Goal: Information Seeking & Learning: Understand process/instructions

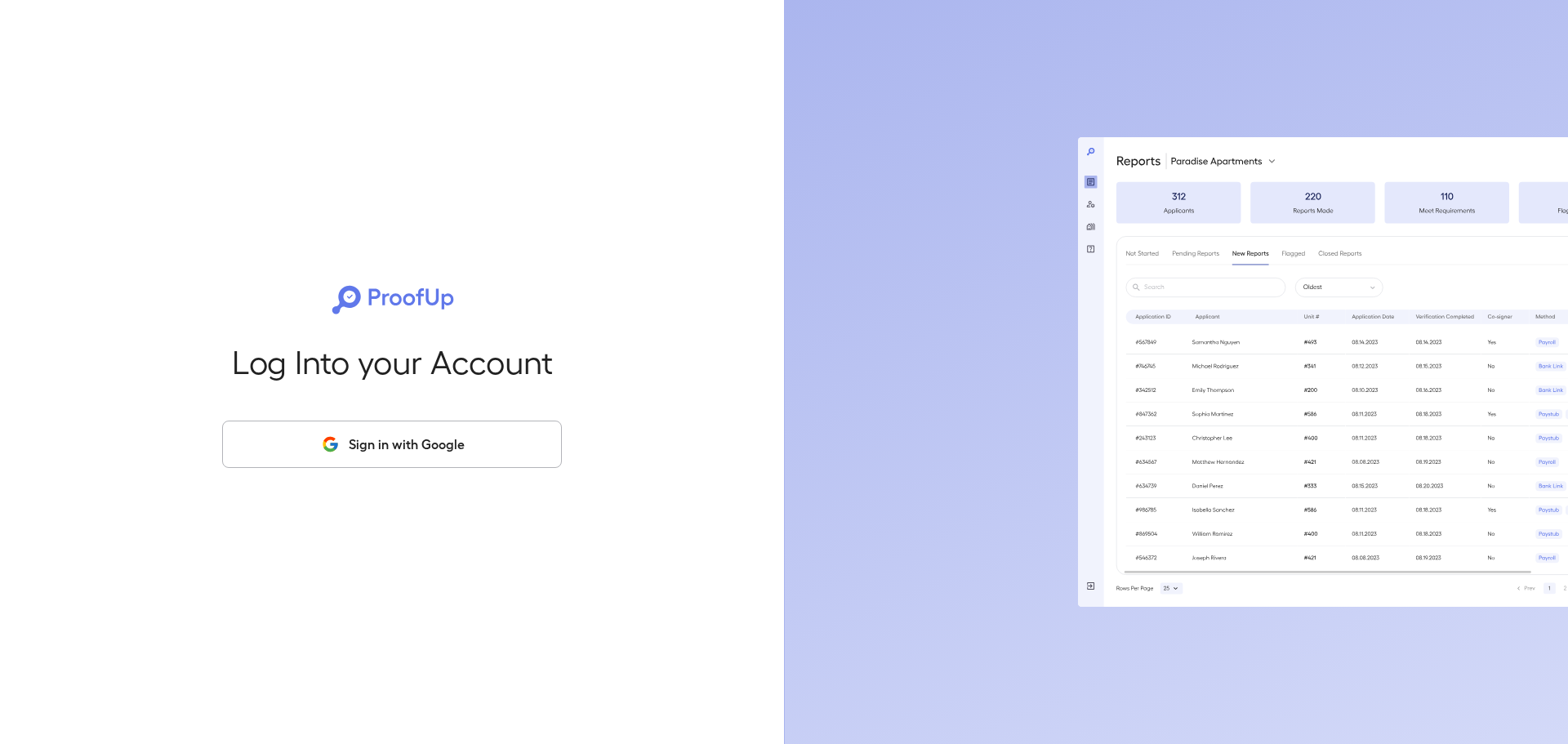
click at [315, 424] on button "Sign in with Google" at bounding box center [392, 445] width 340 height 48
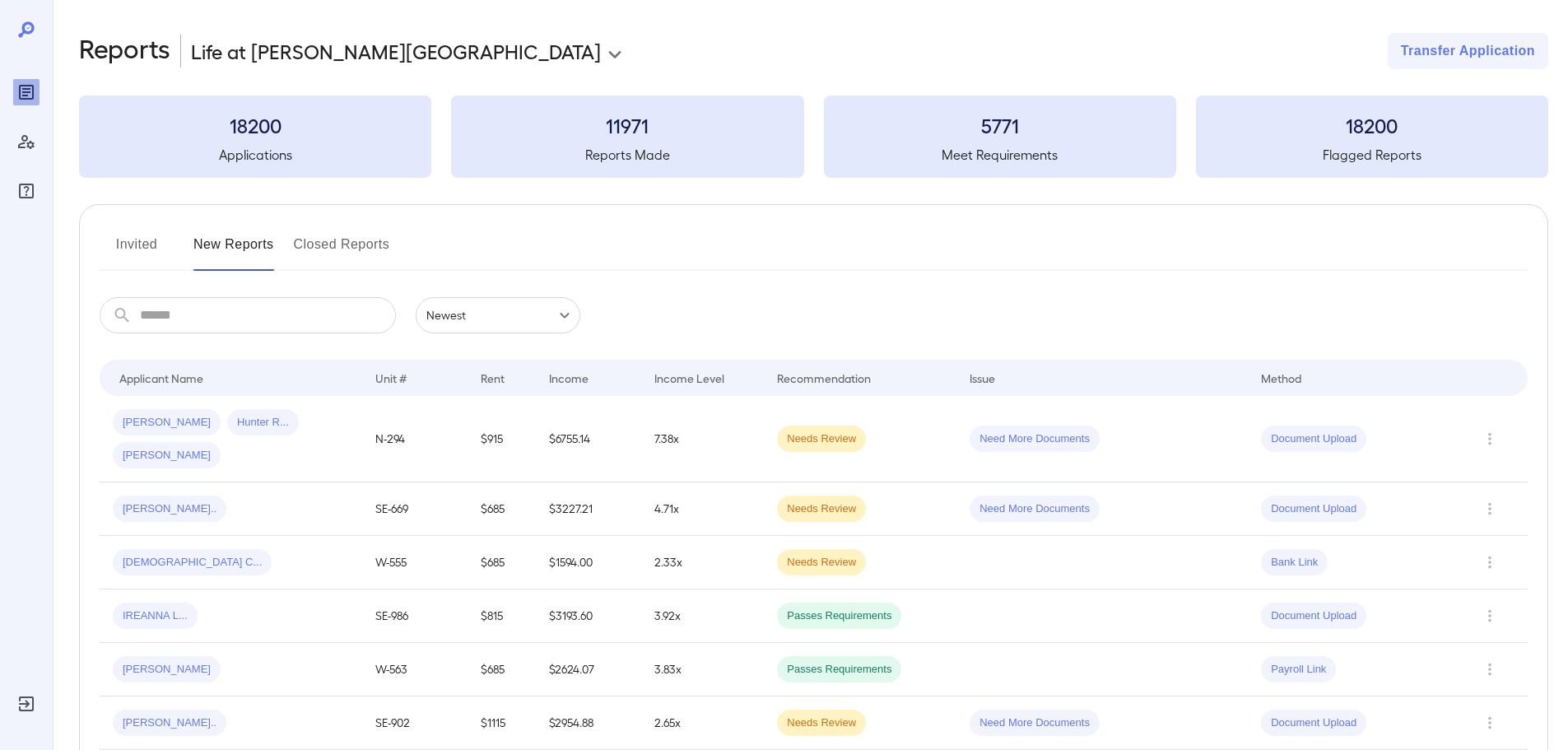
click at [343, 250] on button "Closed Reports" at bounding box center [342, 251] width 97 height 39
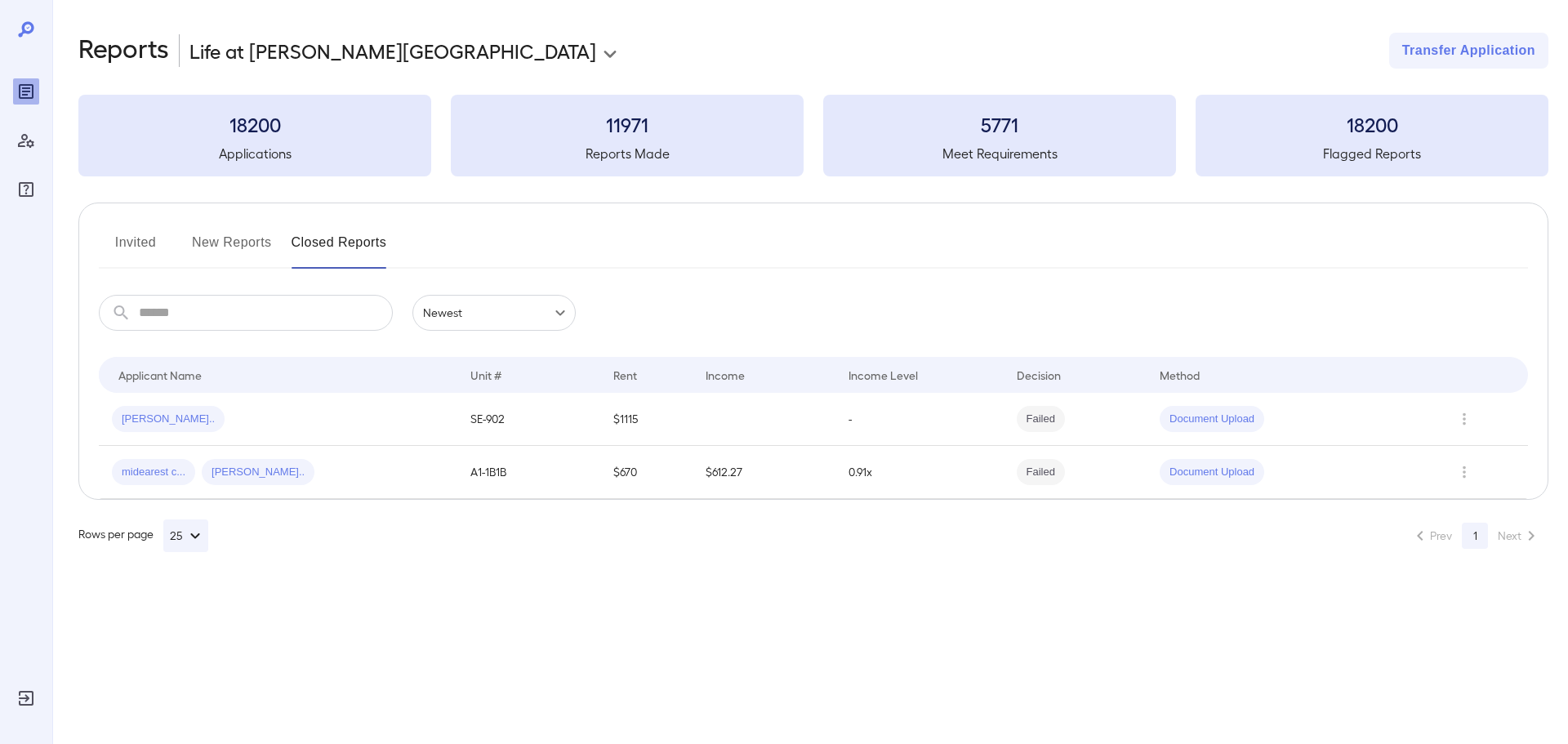
click at [254, 239] on button "New Reports" at bounding box center [232, 249] width 80 height 39
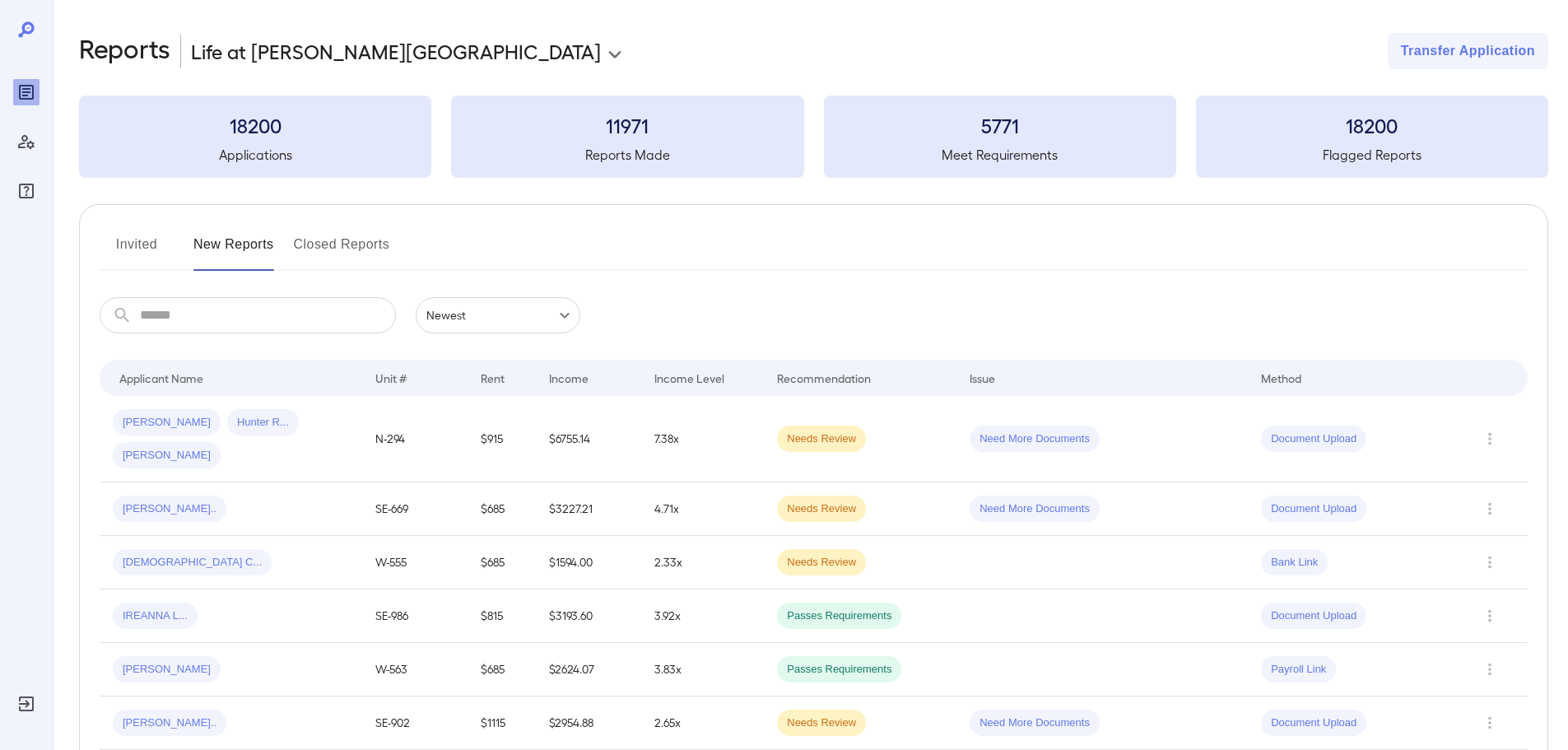
click at [187, 313] on input "text" at bounding box center [268, 316] width 256 height 36
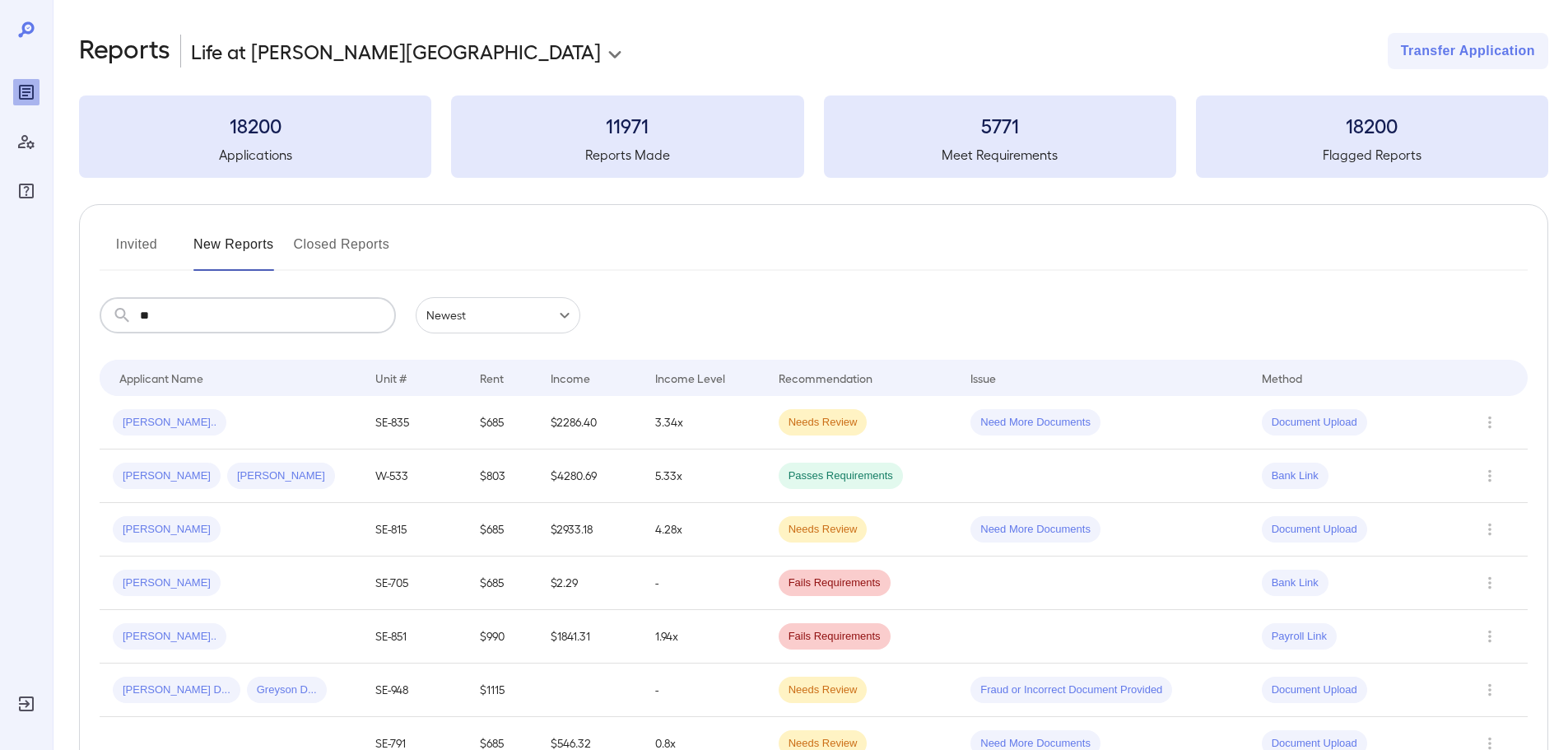
type input "*"
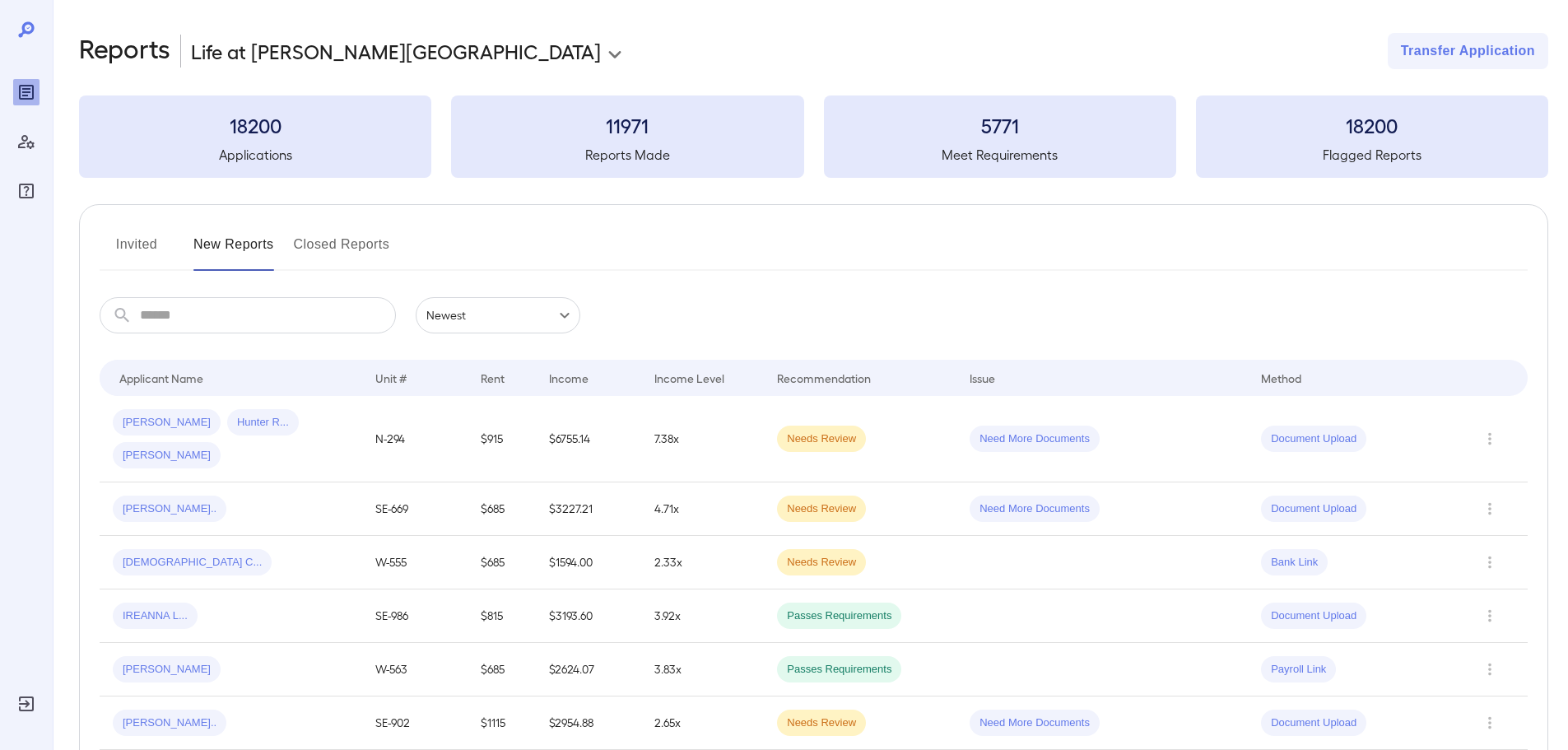
drag, startPoint x: 132, startPoint y: 247, endPoint x: 127, endPoint y: 239, distance: 9.4
click at [133, 247] on button "Invited" at bounding box center [137, 251] width 74 height 39
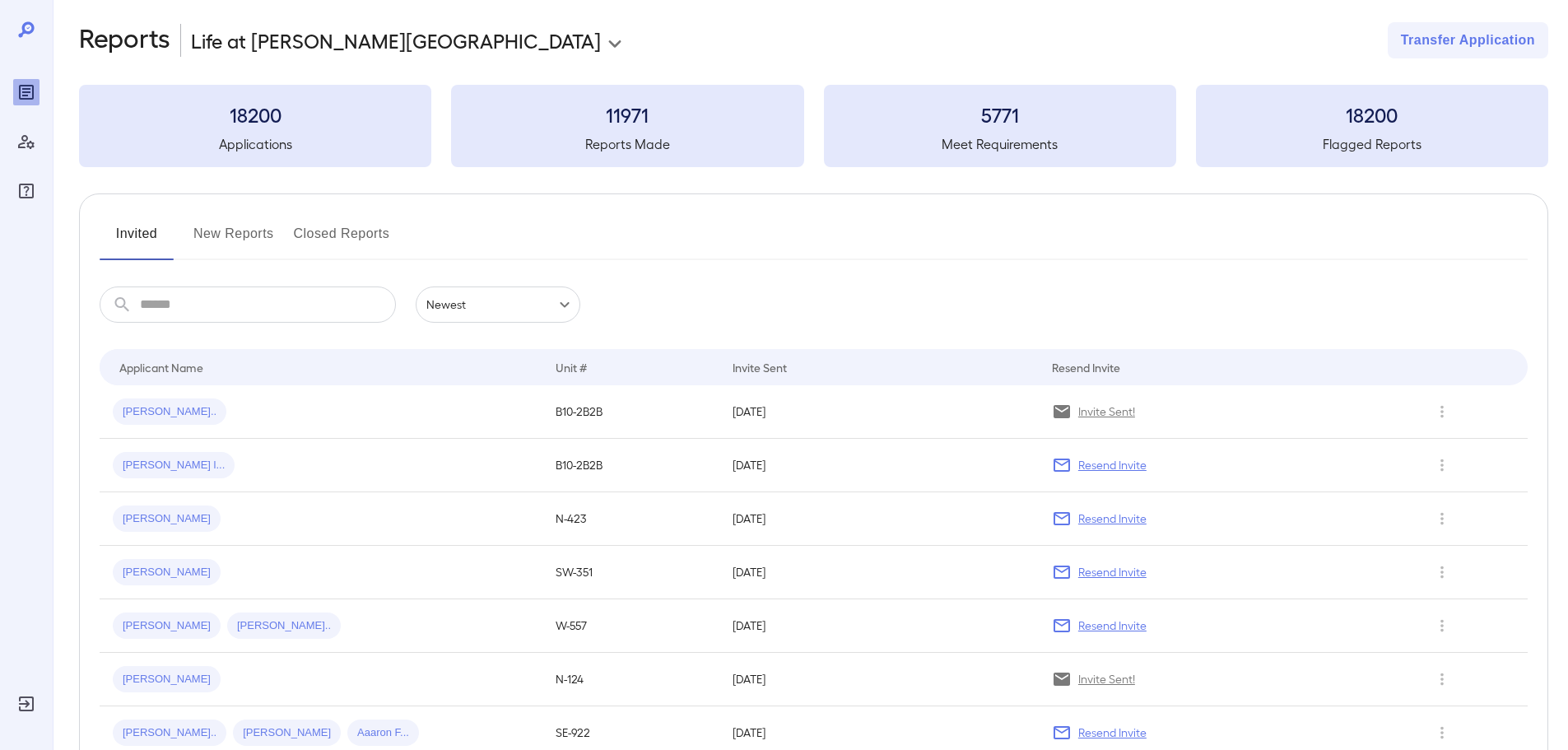
scroll to position [82, 0]
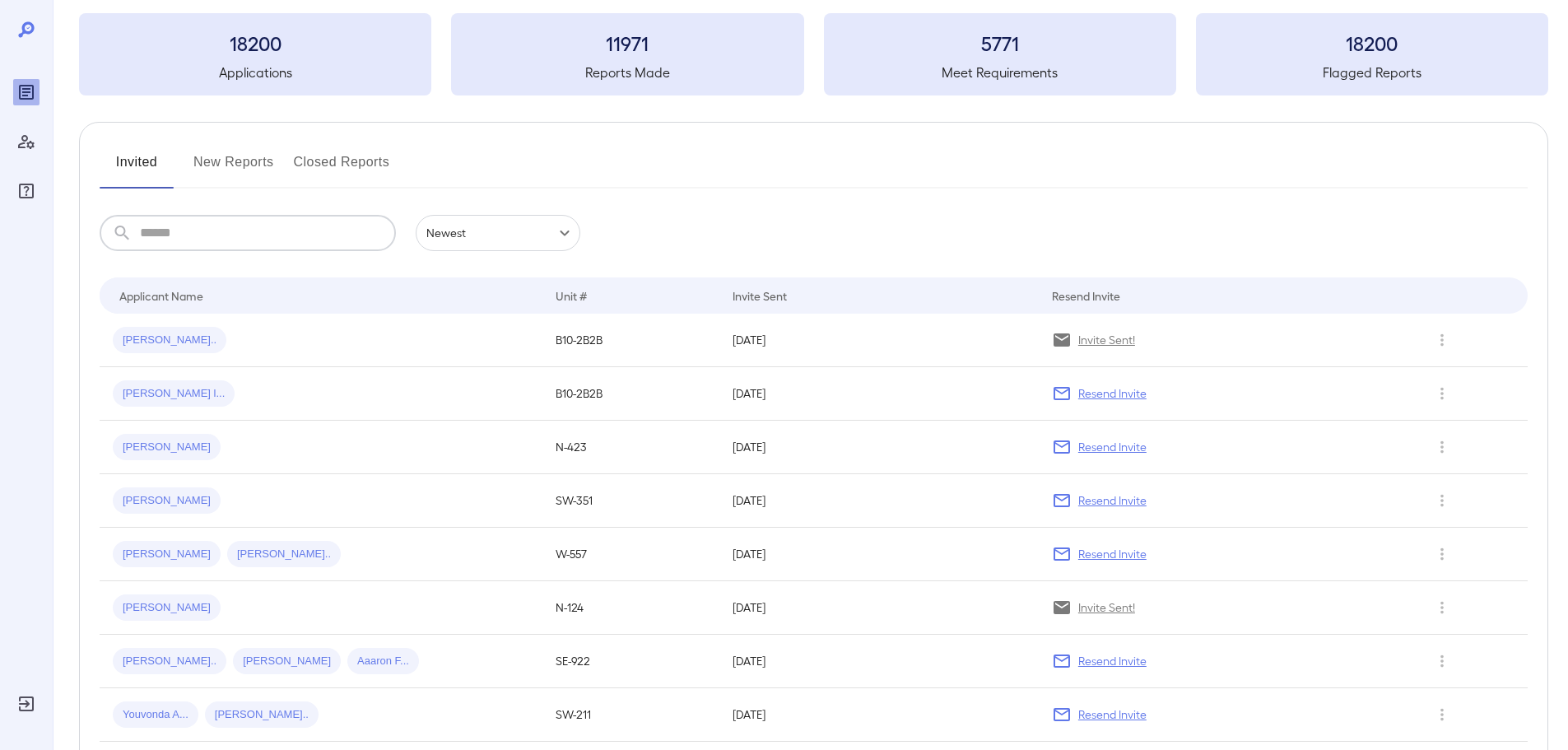
click at [206, 233] on input "text" at bounding box center [268, 233] width 256 height 36
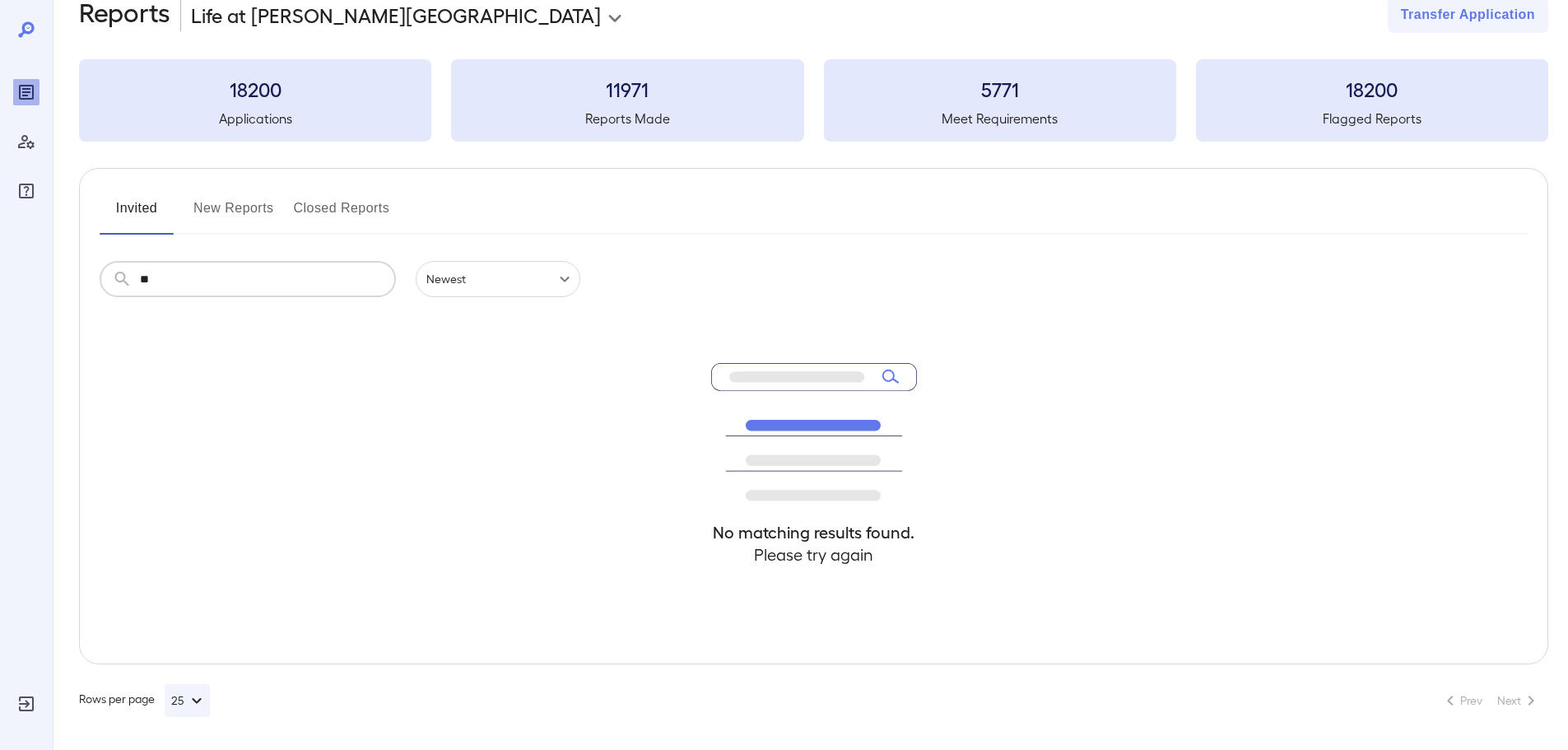
type input "*"
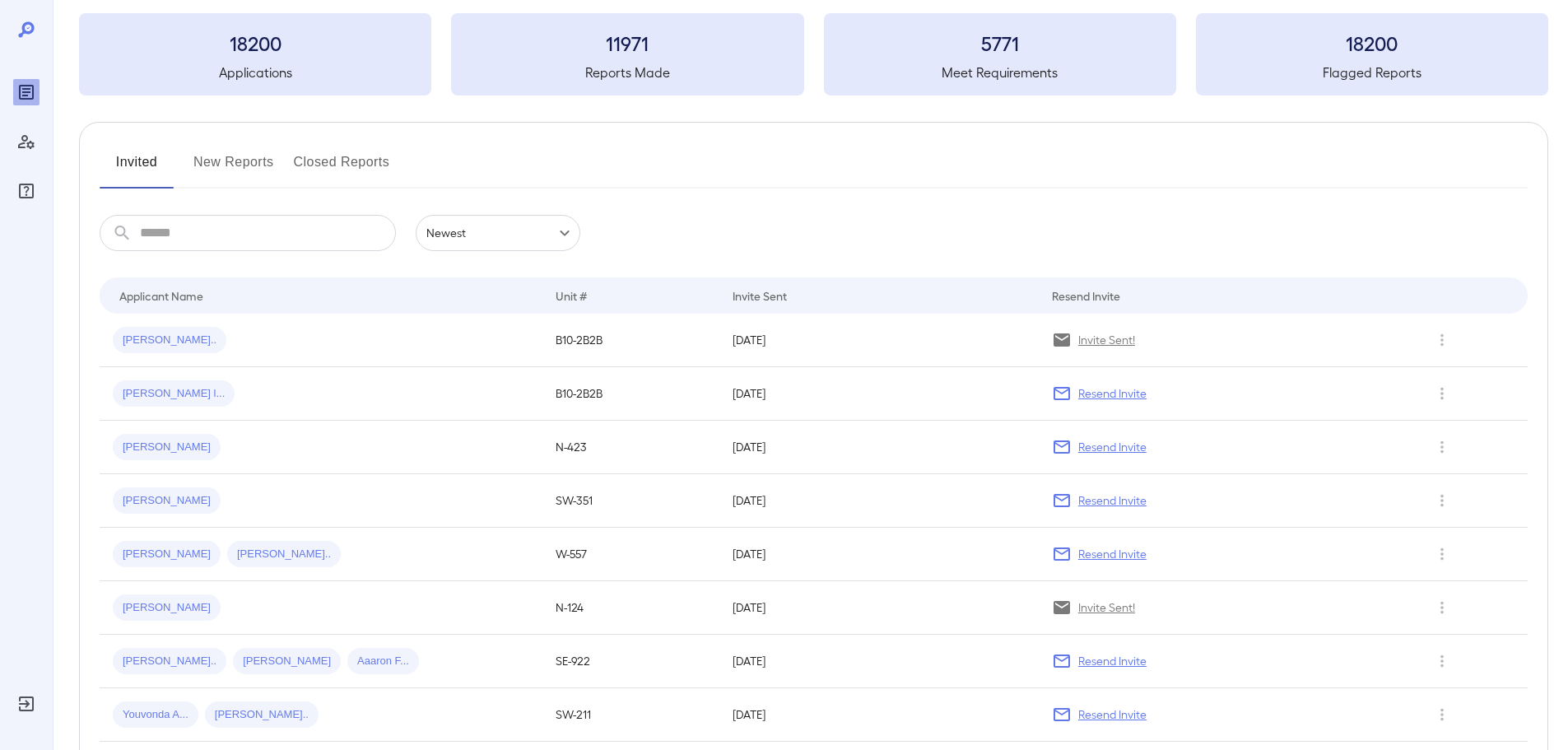
click at [227, 159] on button "New Reports" at bounding box center [233, 168] width 80 height 39
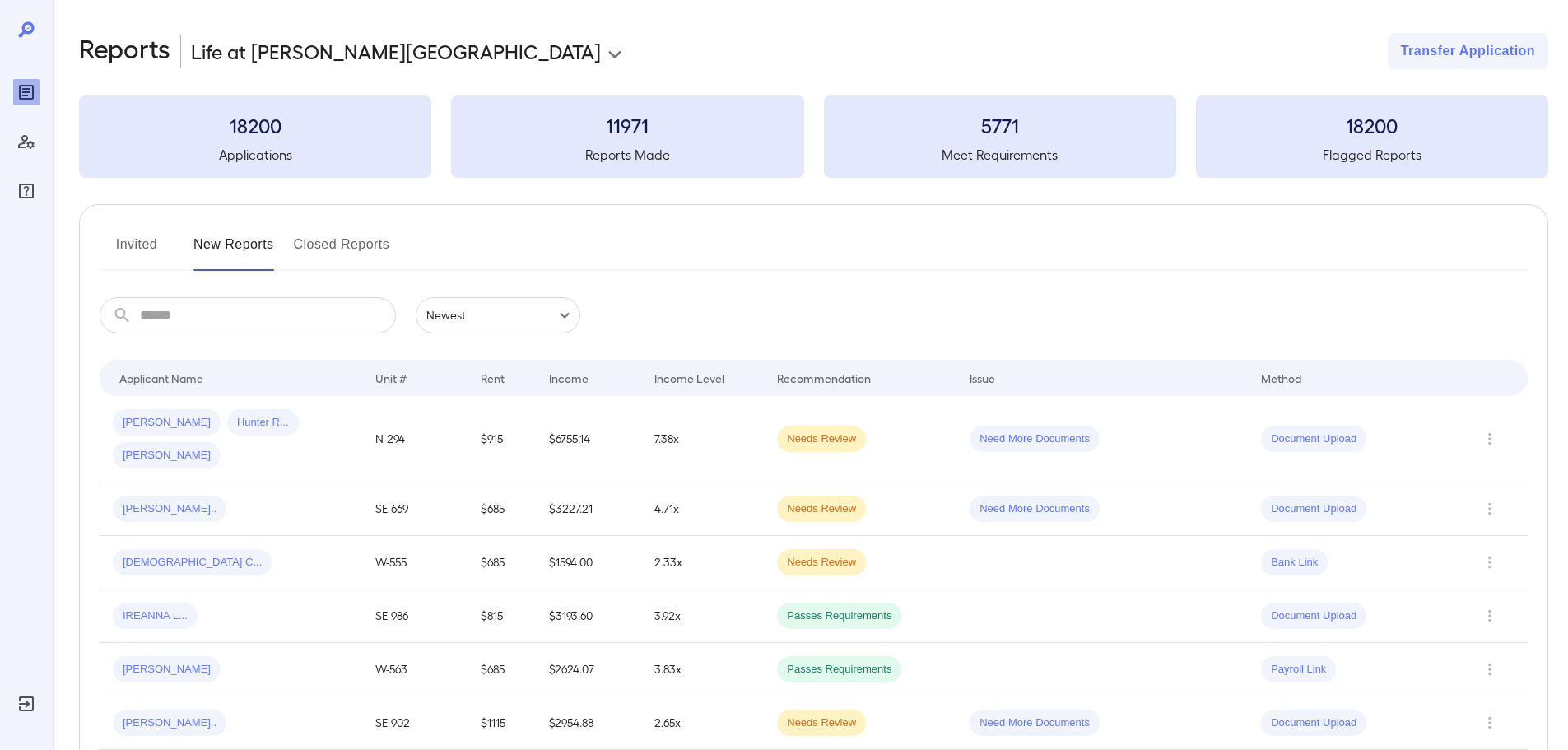
click at [143, 245] on button "Invited" at bounding box center [137, 251] width 74 height 39
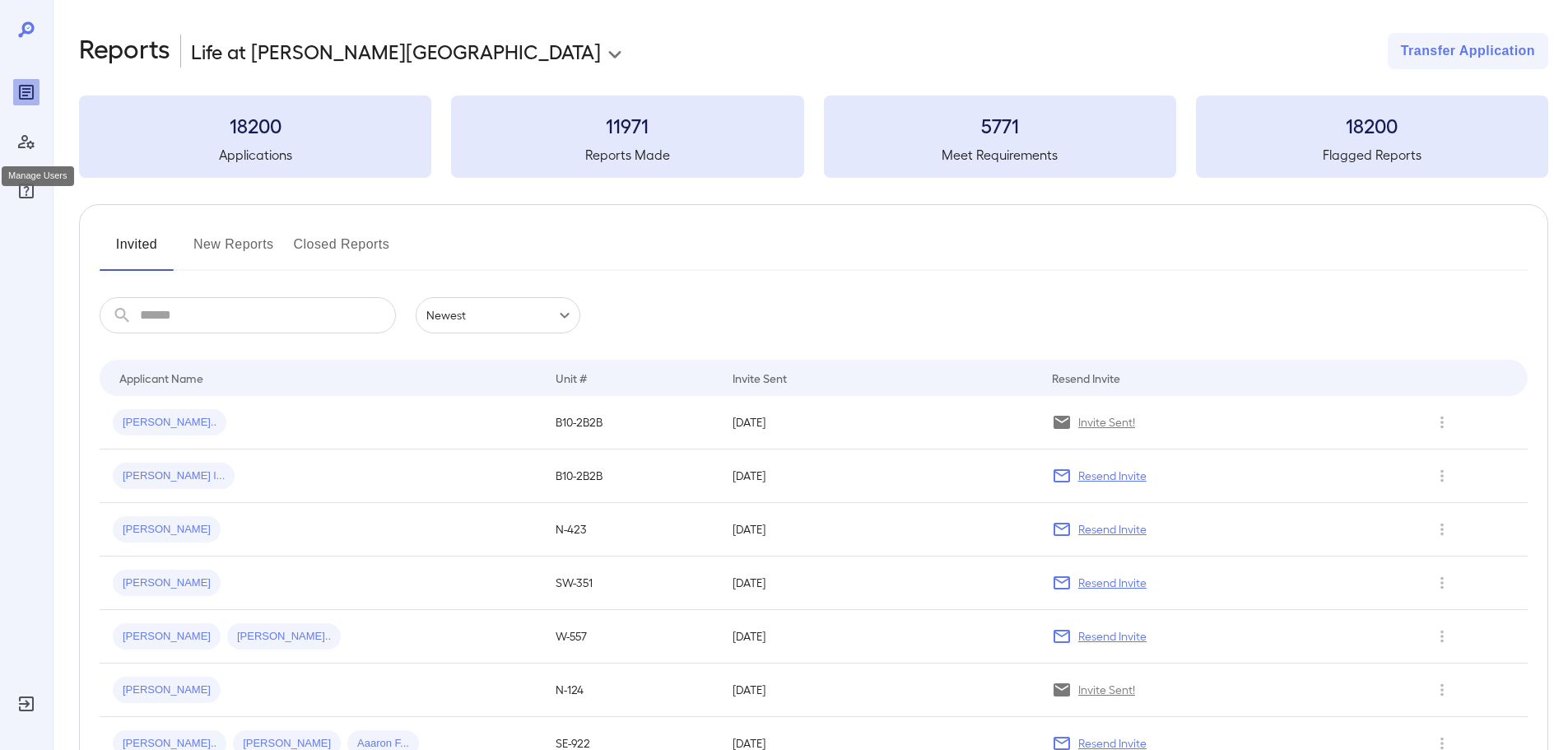
click at [32, 145] on icon "Manage Users" at bounding box center [26, 141] width 20 height 20
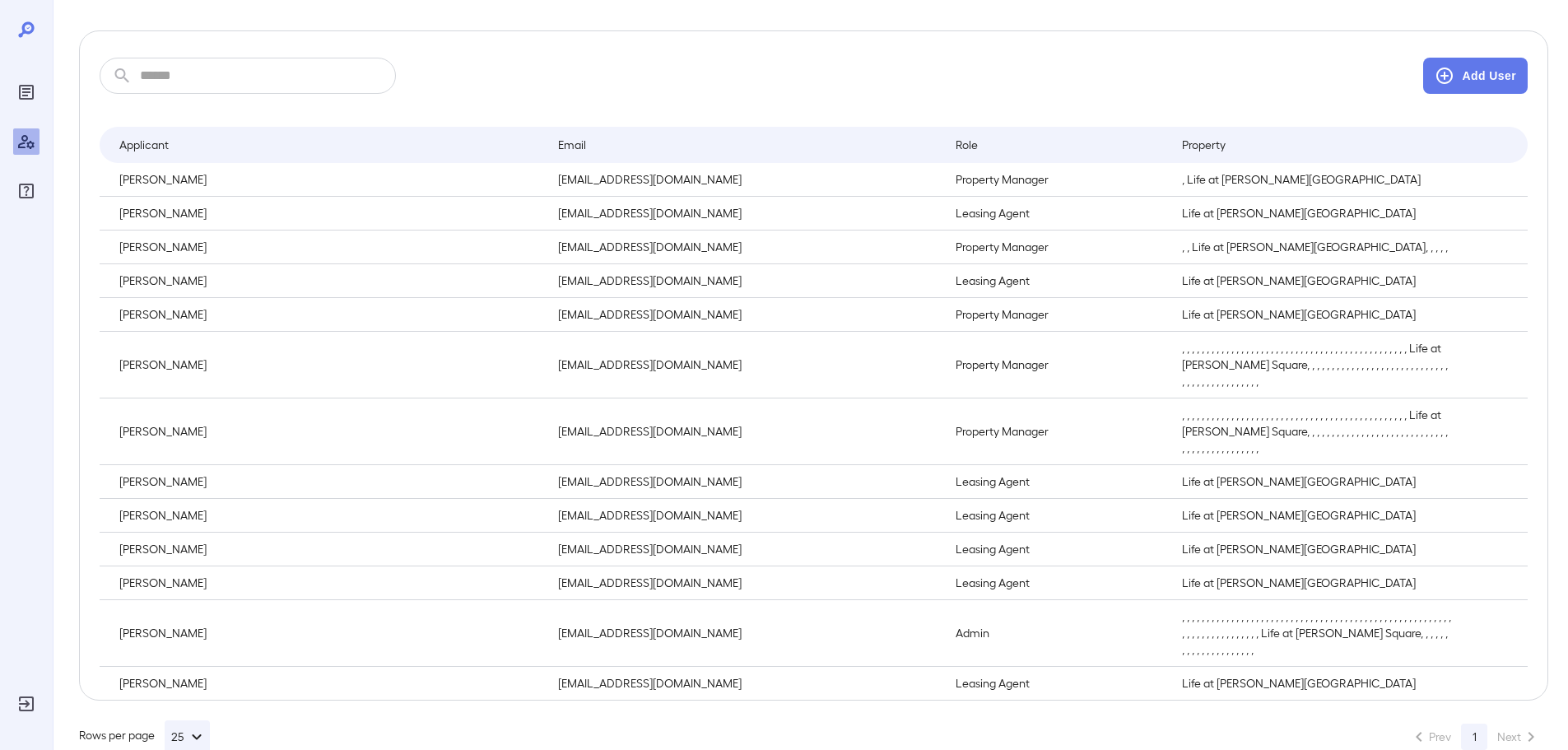
scroll to position [190, 0]
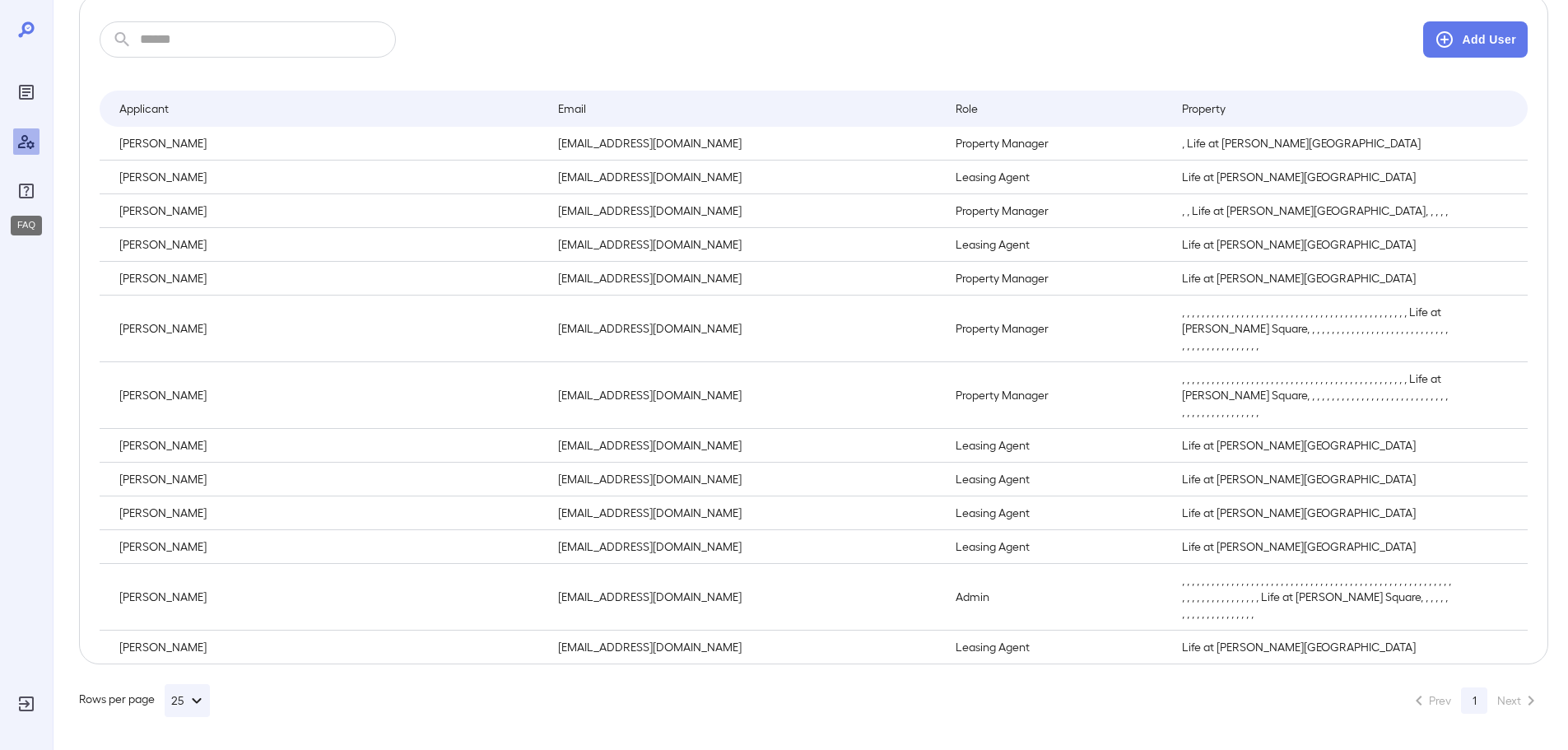
click at [23, 186] on icon "FAQ" at bounding box center [26, 191] width 20 height 20
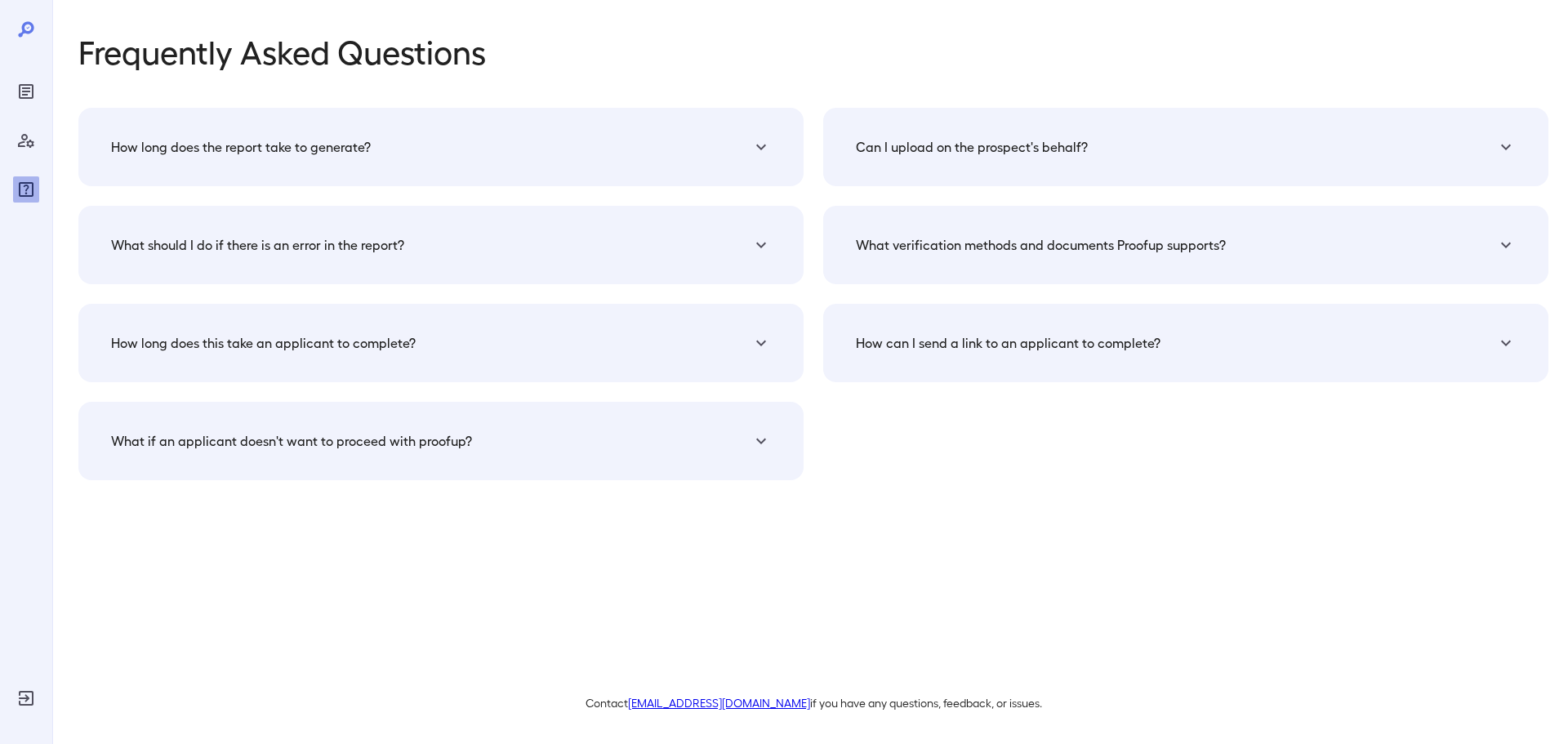
click at [27, 33] on icon at bounding box center [25, 29] width 15 height 15
click at [941, 158] on div "Can I upload on the prospect's behalf?" at bounding box center [1186, 147] width 686 height 39
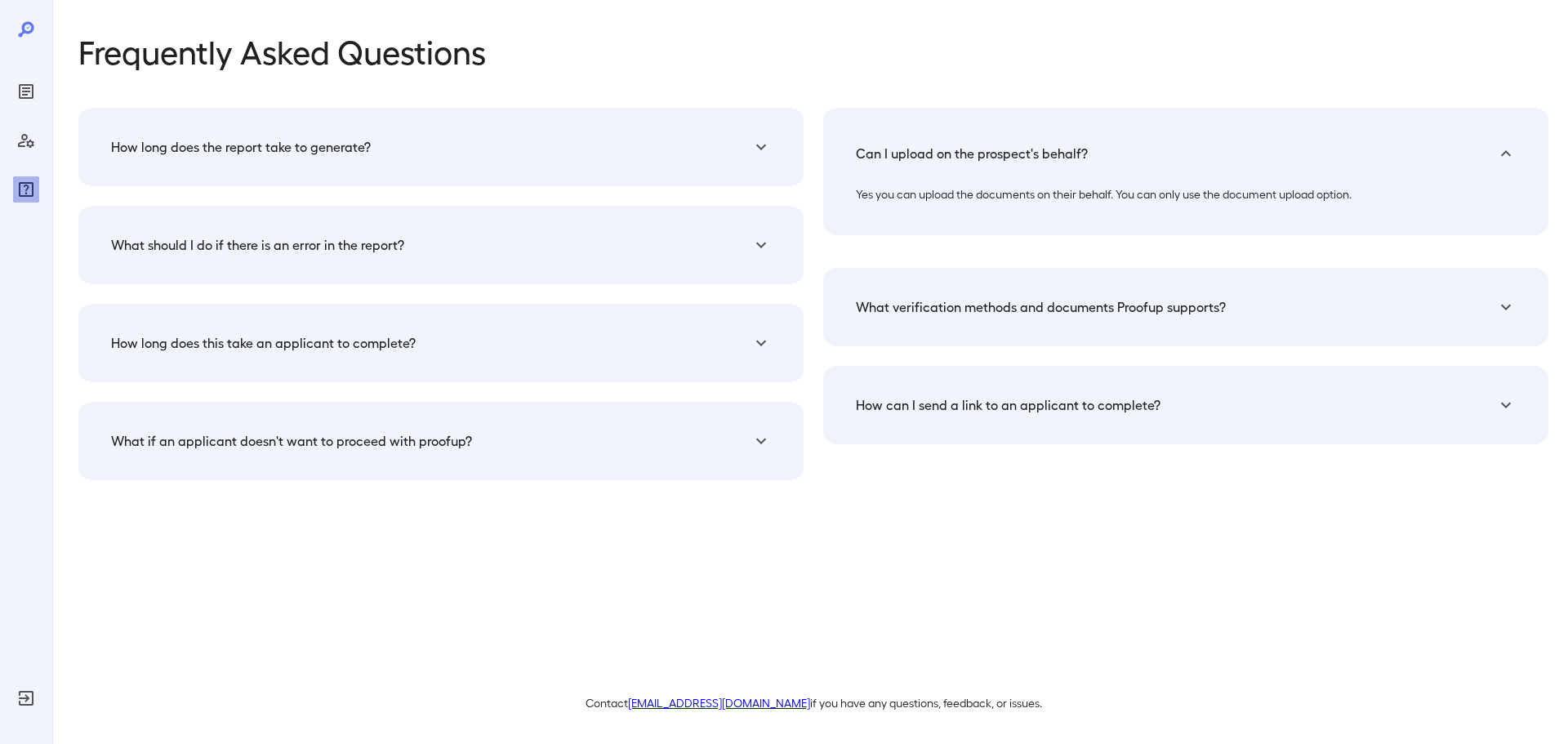
drag, startPoint x: 940, startPoint y: 158, endPoint x: 953, endPoint y: 219, distance: 62.4
click at [940, 159] on h5 "Can I upload on the prospect's behalf?" at bounding box center [971, 153] width 232 height 20
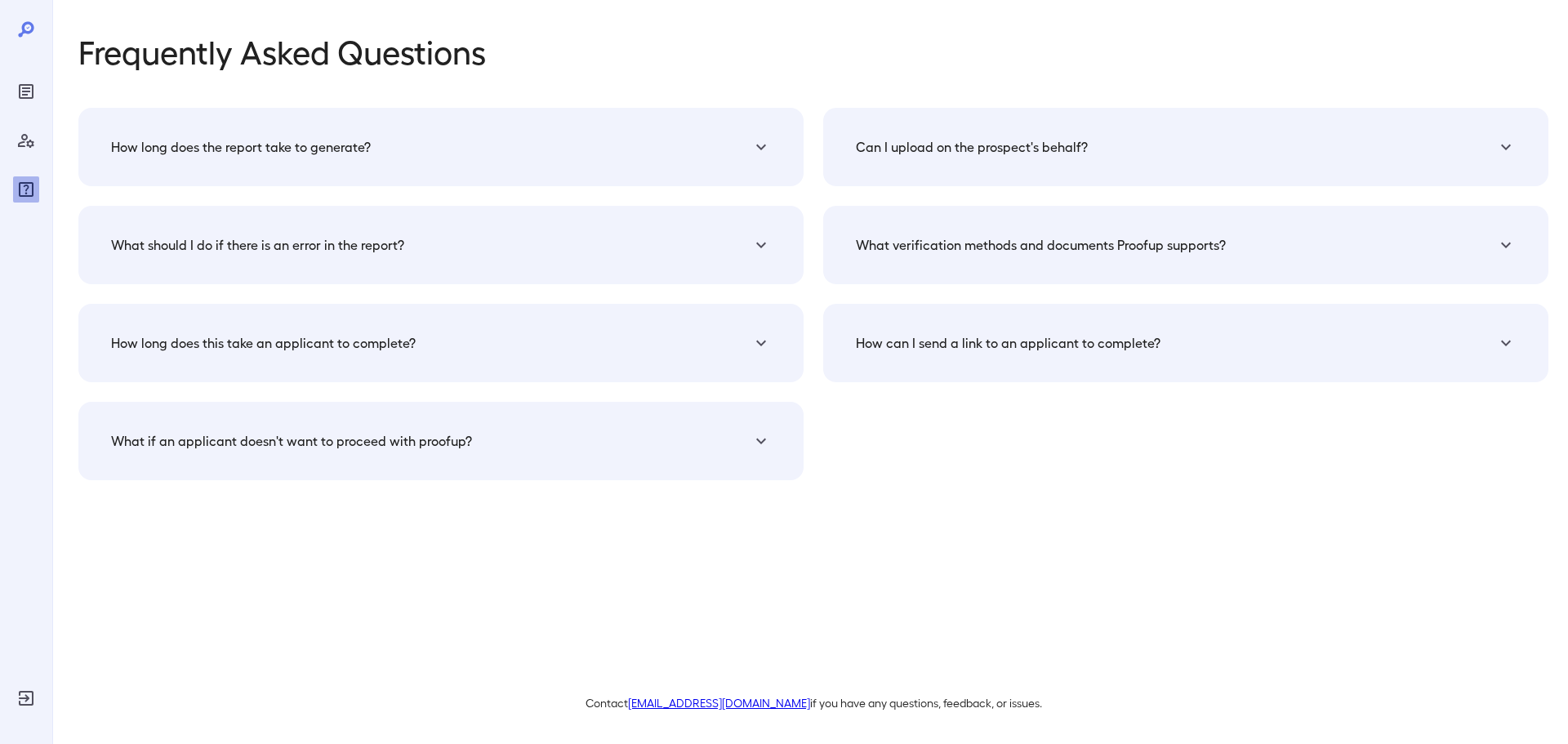
click at [957, 267] on div "What verification methods and documents Proofup supports? Proofup supports bank…" at bounding box center [1186, 245] width 725 height 78
click at [946, 241] on h5 "What verification methods and documents Proofup supports?" at bounding box center [1041, 244] width 370 height 20
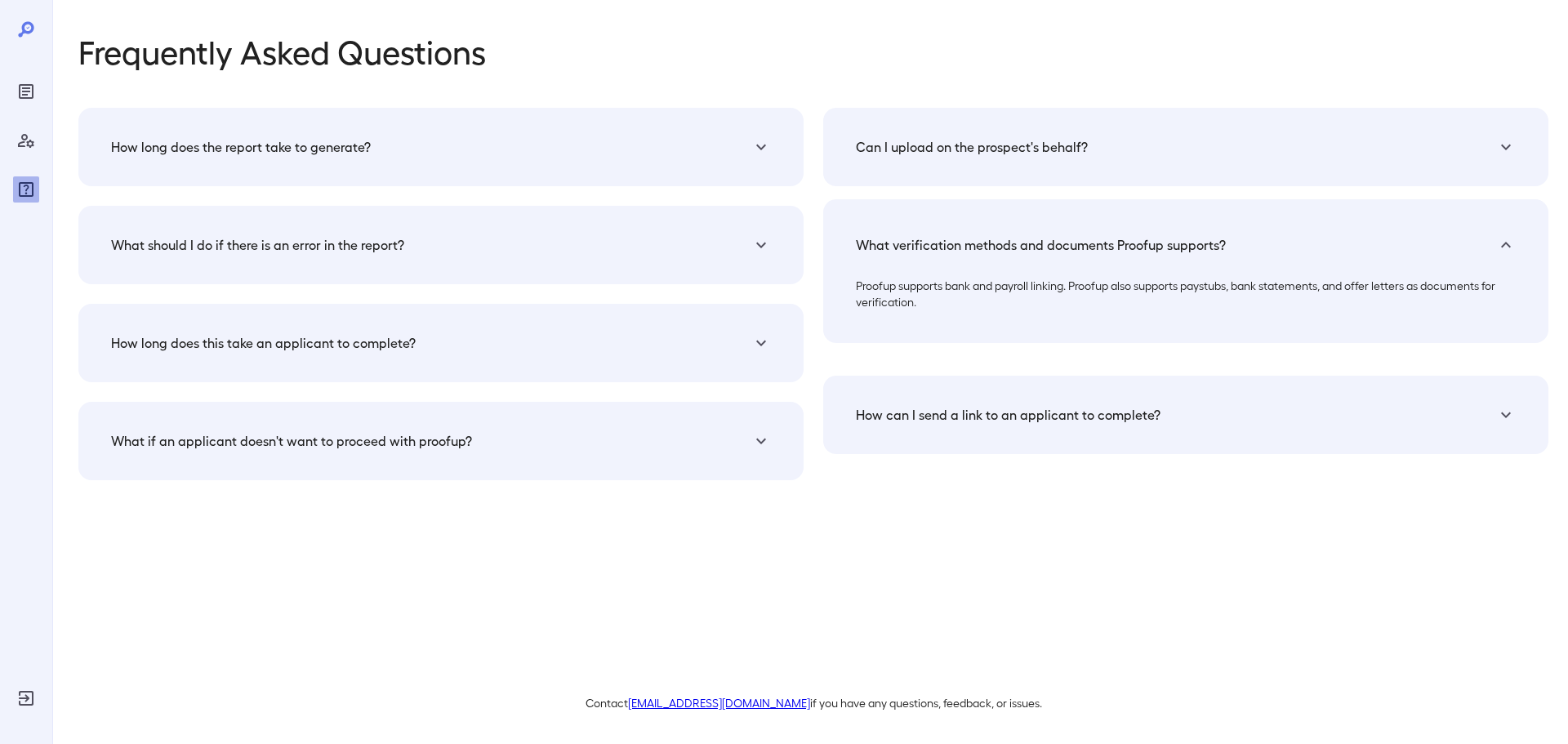
drag, startPoint x: 946, startPoint y: 240, endPoint x: 936, endPoint y: 271, distance: 32.6
click at [945, 245] on h5 "What verification methods and documents Proofup supports?" at bounding box center [1041, 244] width 370 height 20
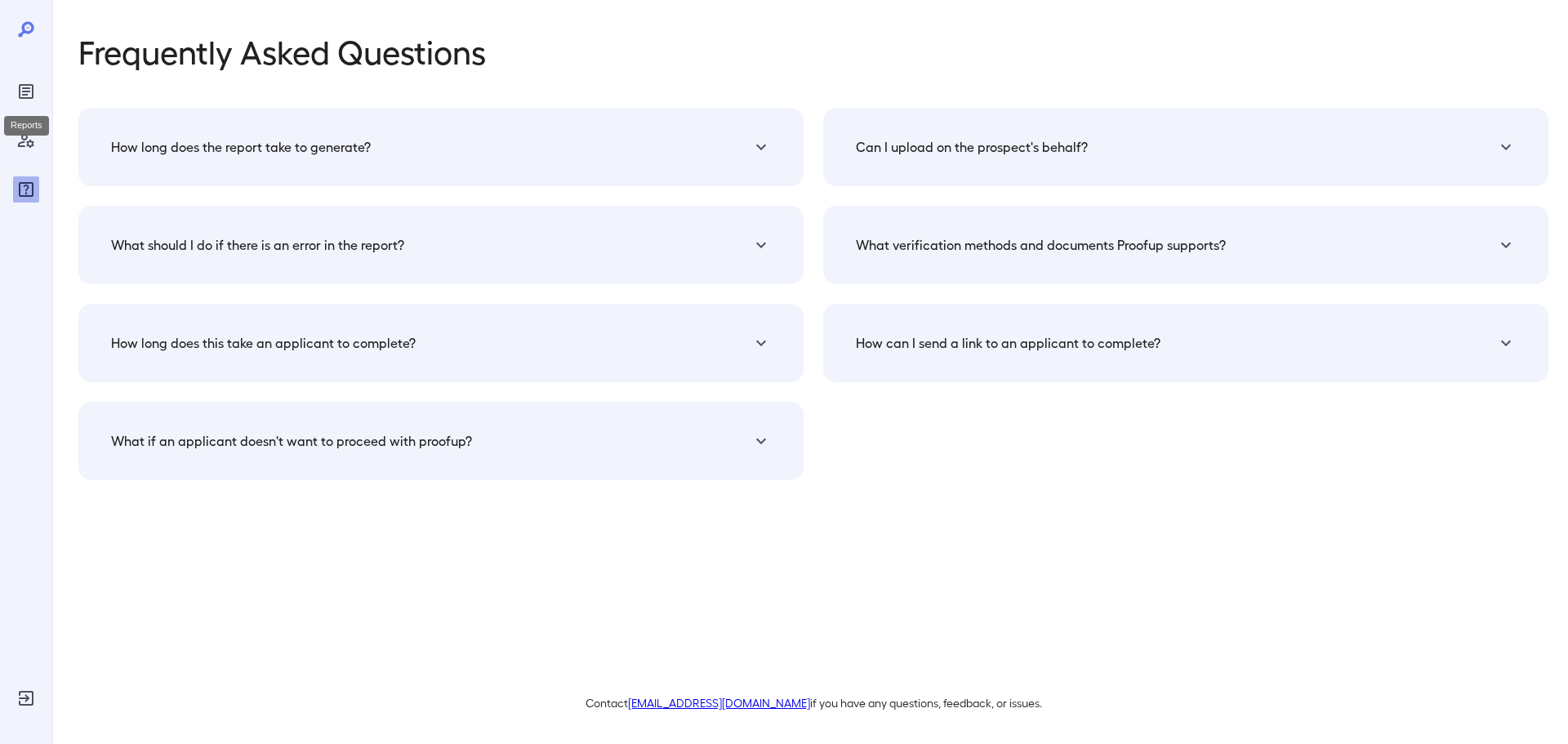
click at [37, 99] on div "Reports" at bounding box center [25, 91] width 26 height 26
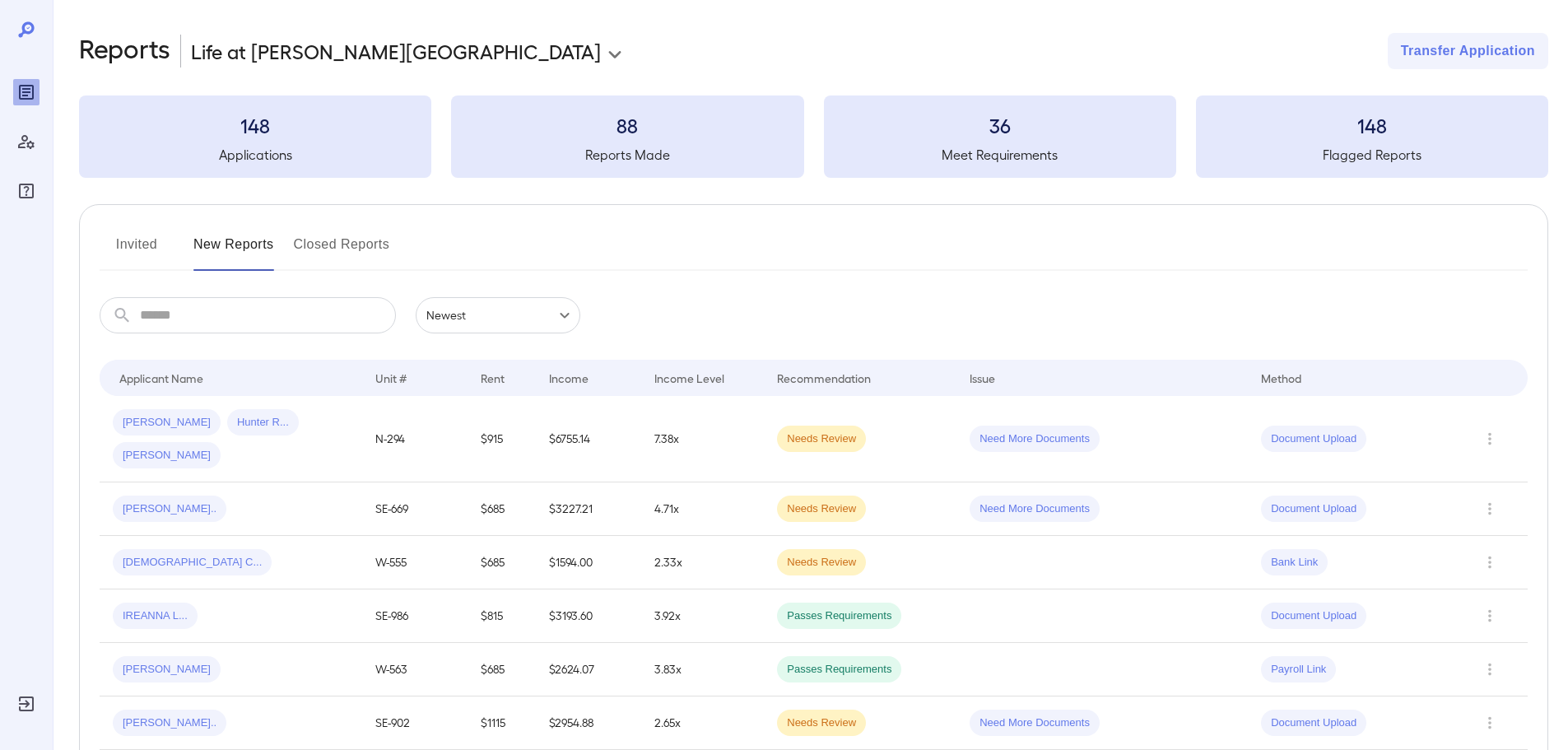
click at [129, 243] on button "Invited" at bounding box center [137, 251] width 74 height 39
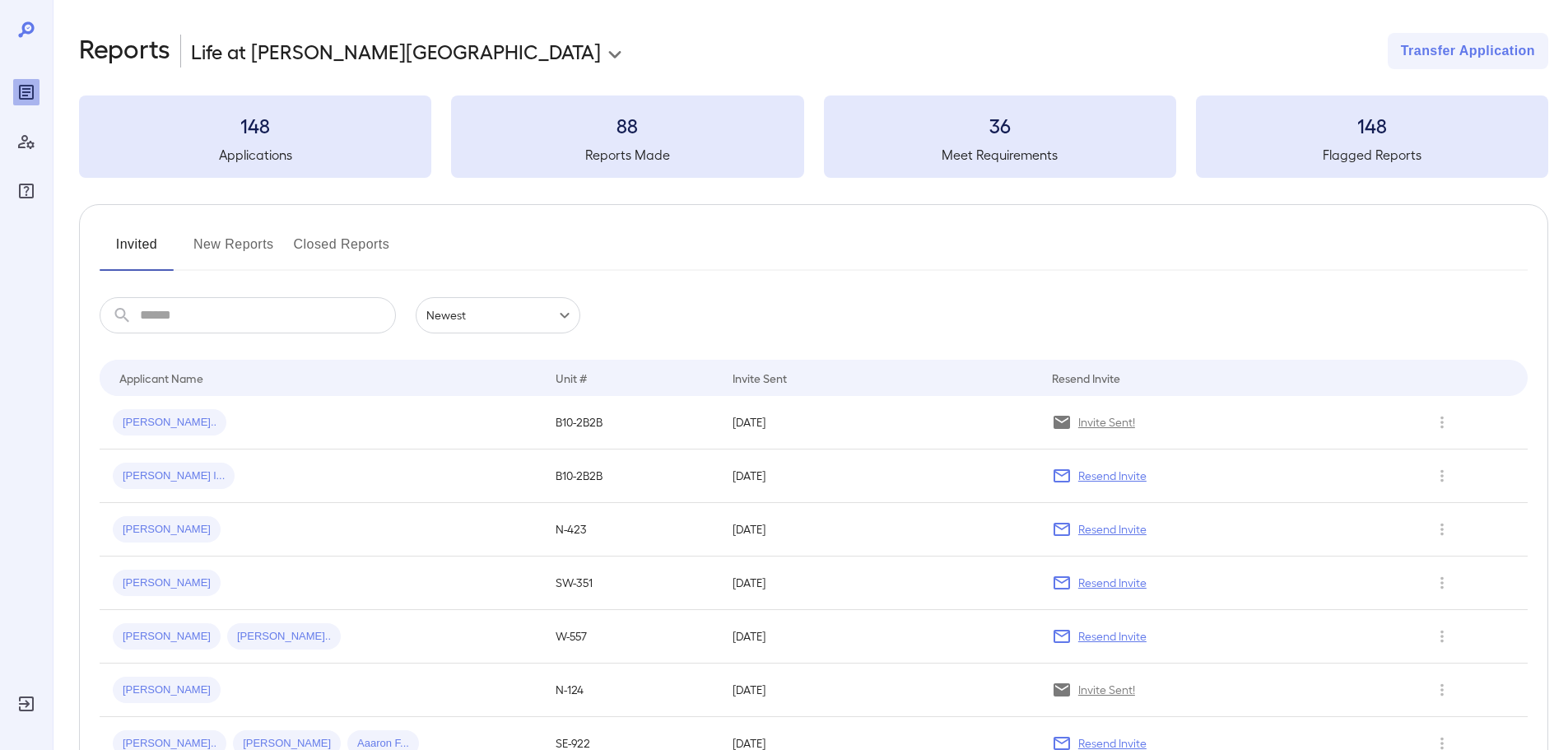
click at [241, 237] on button "New Reports" at bounding box center [233, 251] width 80 height 39
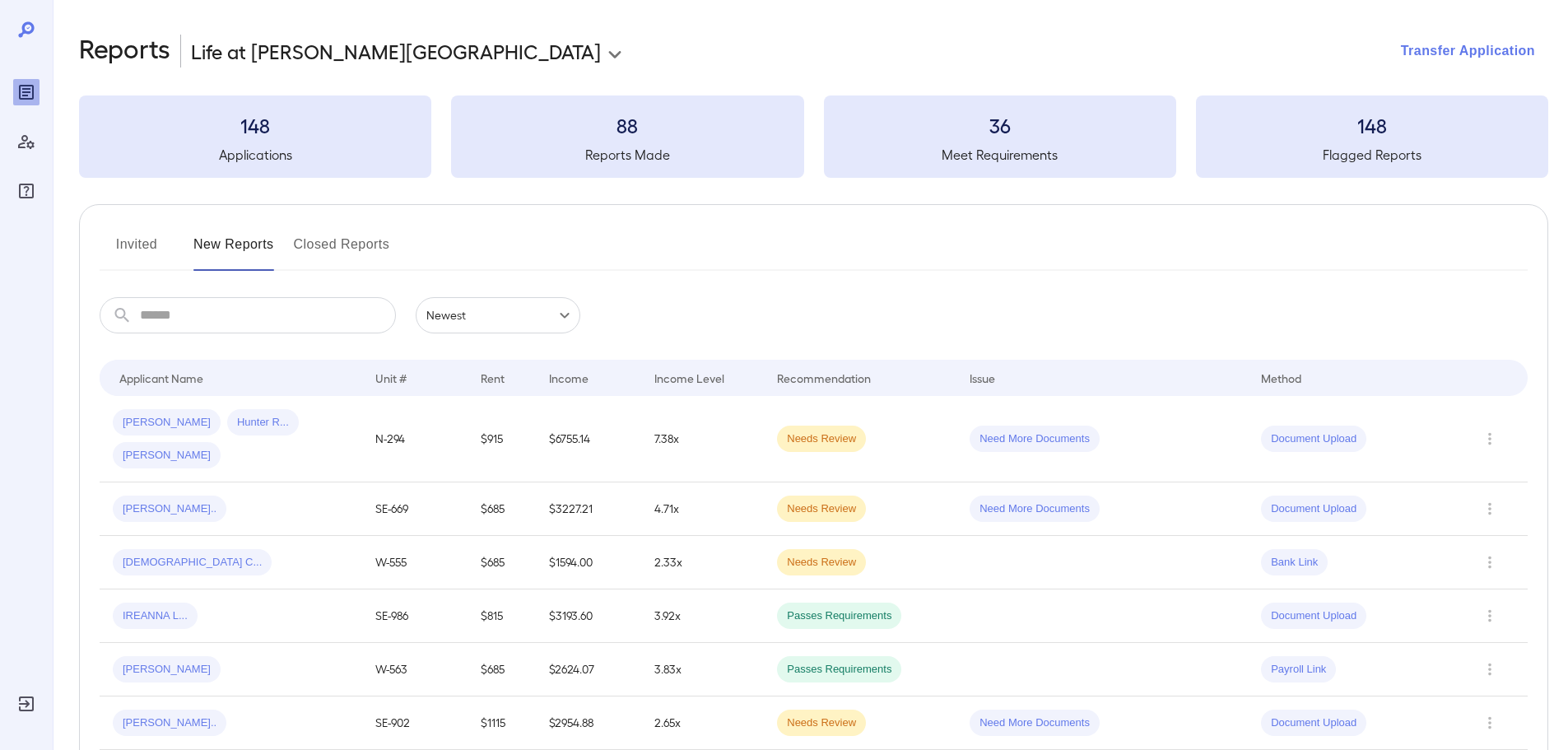
click at [1430, 62] on button "Transfer Application" at bounding box center [1469, 51] width 161 height 36
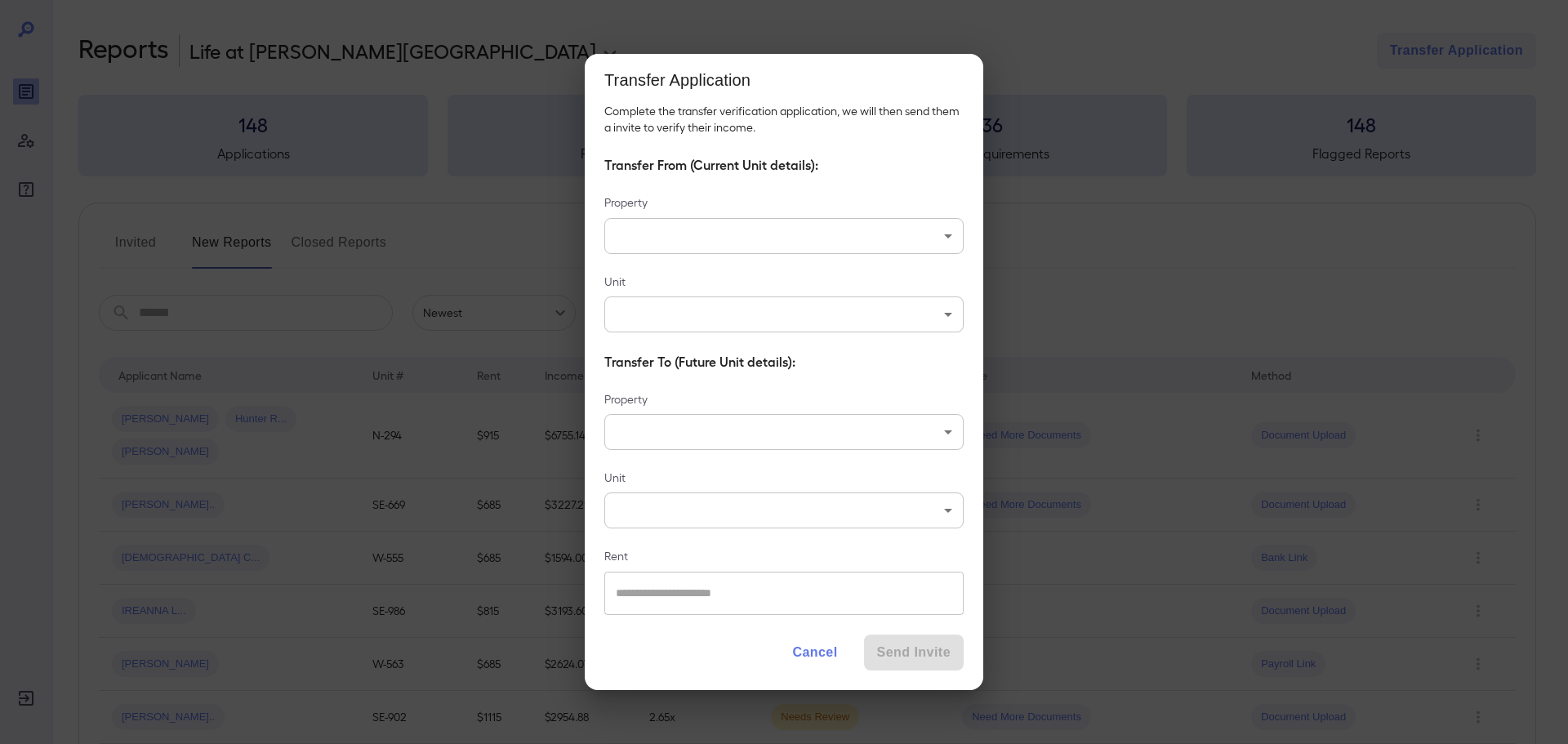
click at [656, 227] on body "**********" at bounding box center [784, 372] width 1568 height 744
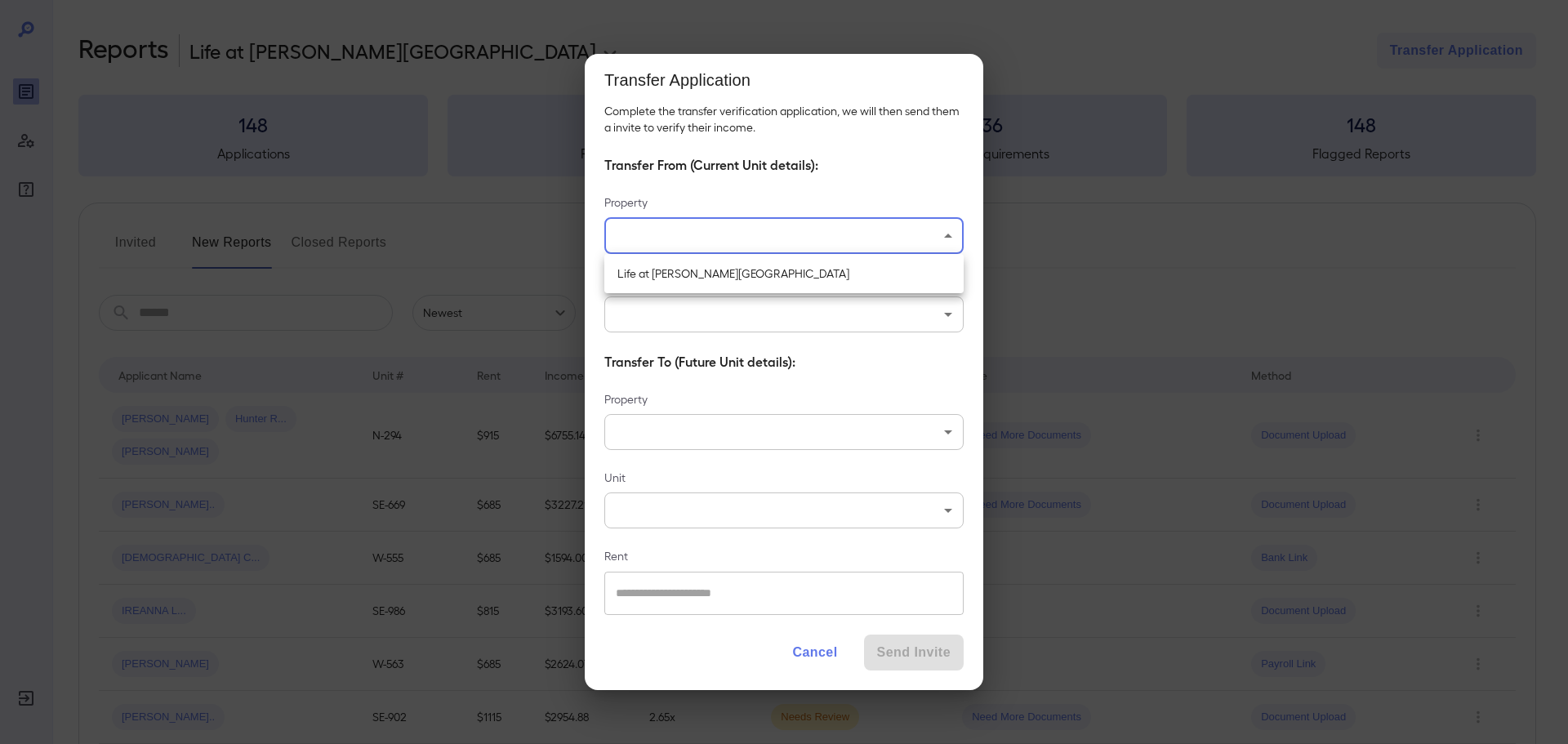
click at [656, 227] on div at bounding box center [784, 372] width 1568 height 744
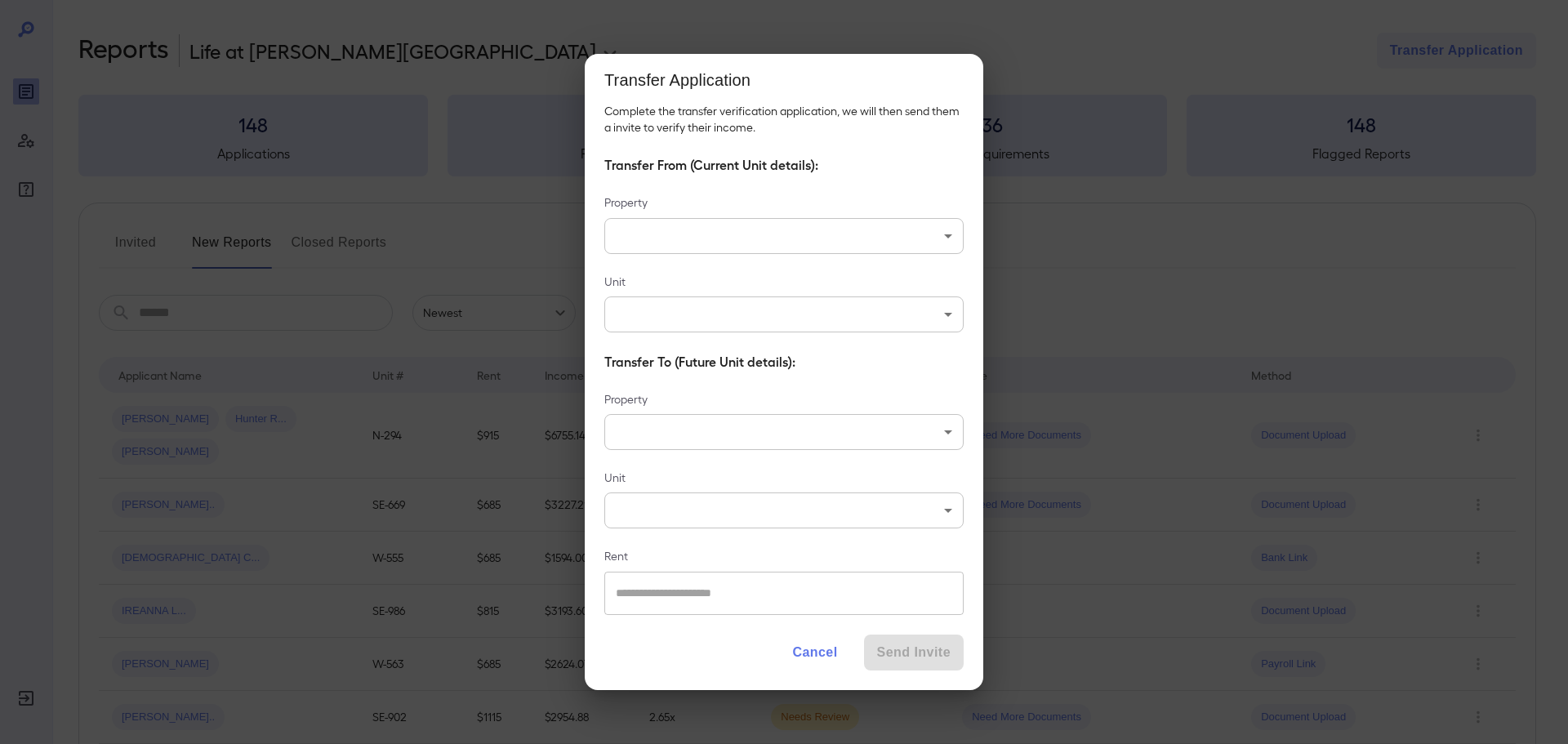
click at [819, 646] on button "Cancel" at bounding box center [815, 652] width 71 height 36
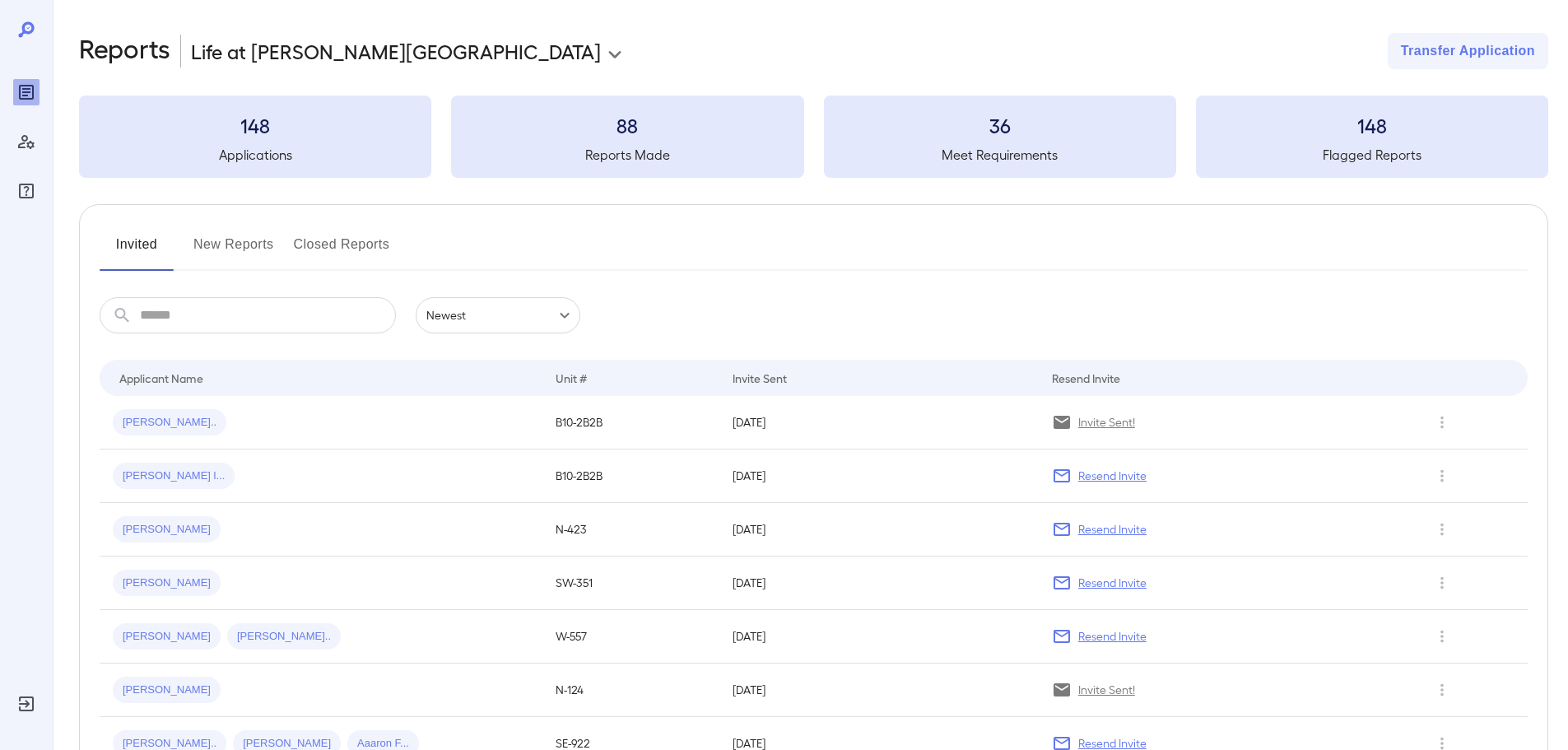
click at [19, 37] on icon at bounding box center [26, 29] width 20 height 20
click at [32, 151] on div "Manage Users" at bounding box center [26, 141] width 27 height 27
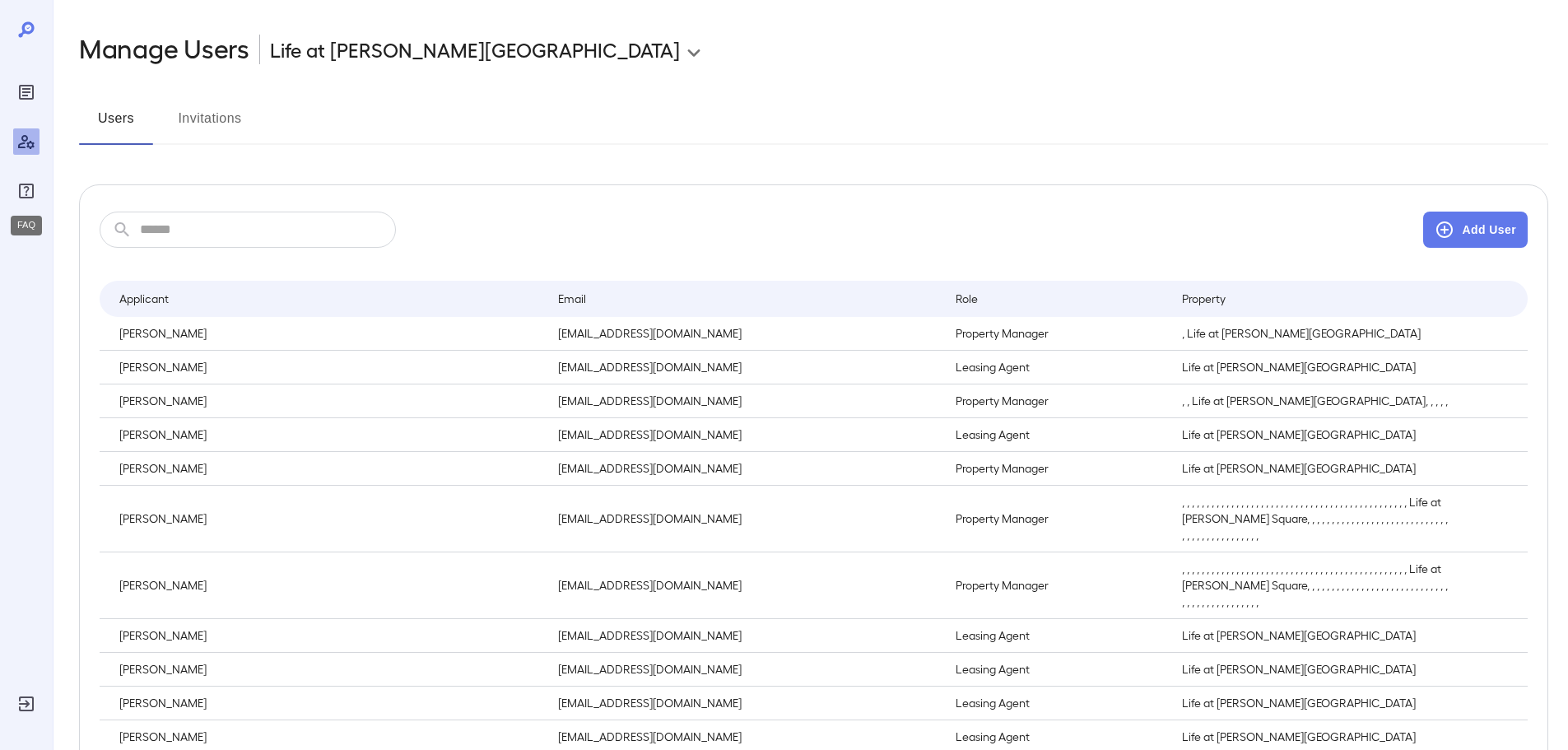
click at [32, 191] on icon "FAQ" at bounding box center [26, 191] width 15 height 15
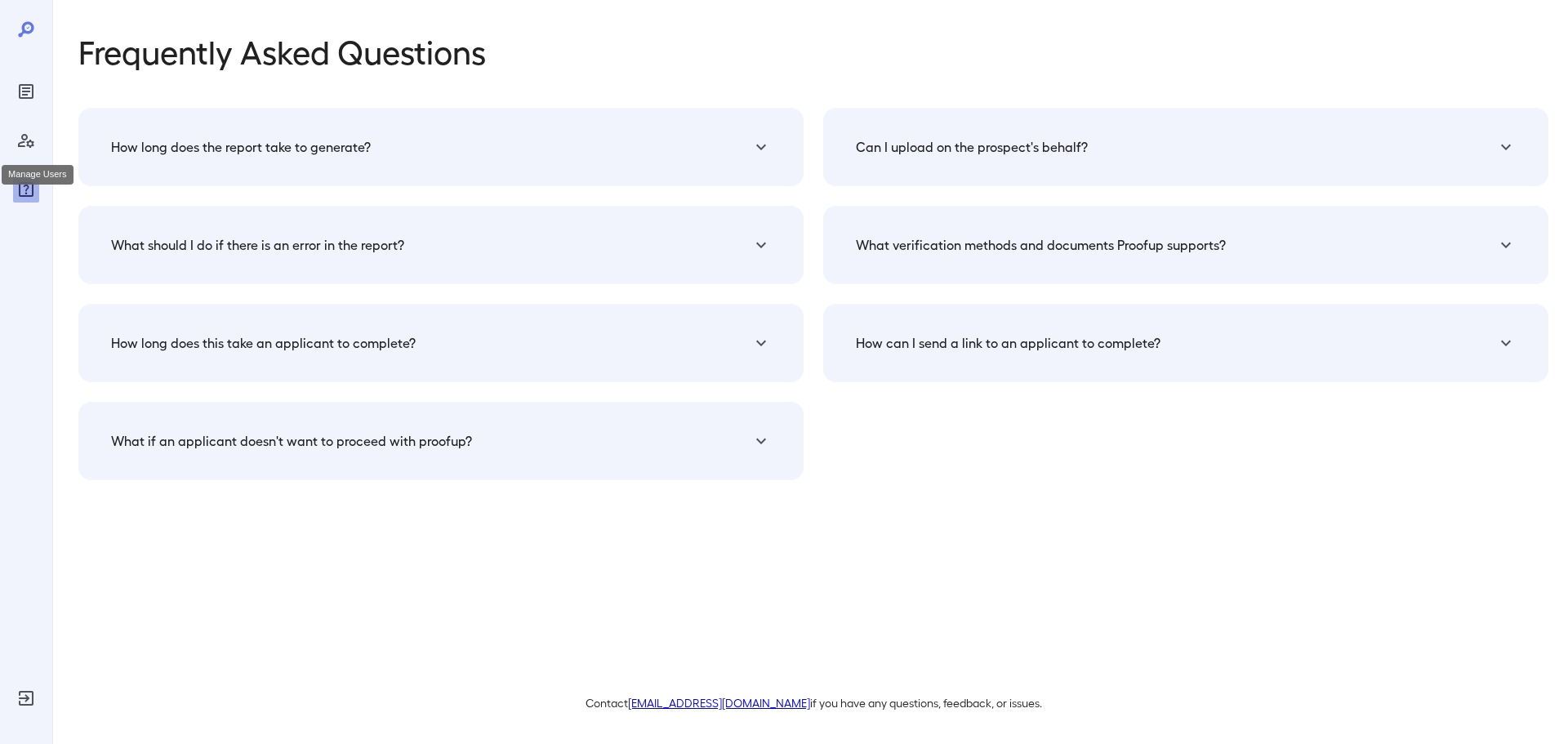
click at [34, 137] on icon "Manage Users" at bounding box center [25, 140] width 20 height 20
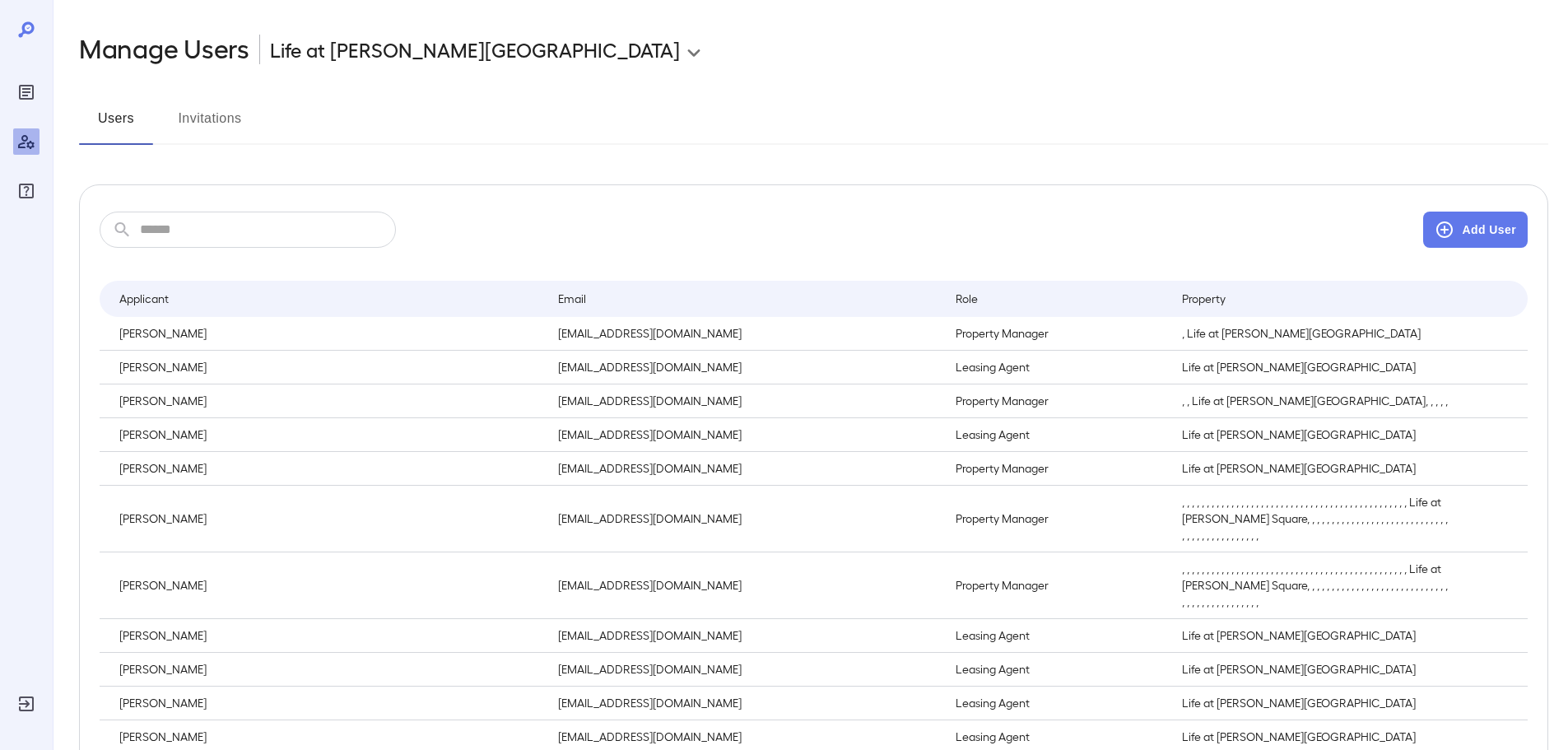
click at [196, 122] on button "Invitations" at bounding box center [209, 125] width 74 height 39
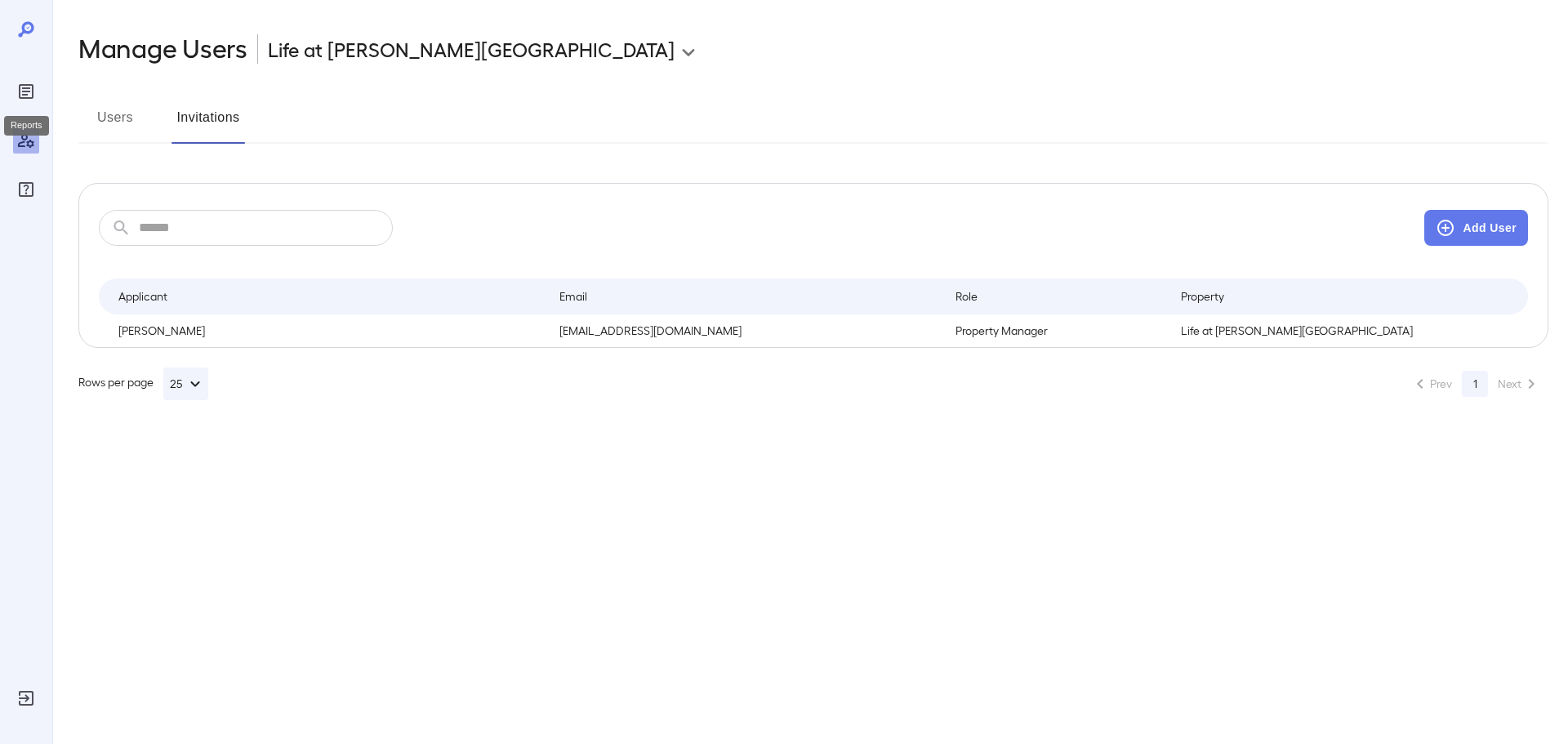
click at [29, 89] on icon "Reports" at bounding box center [26, 92] width 8 height 8
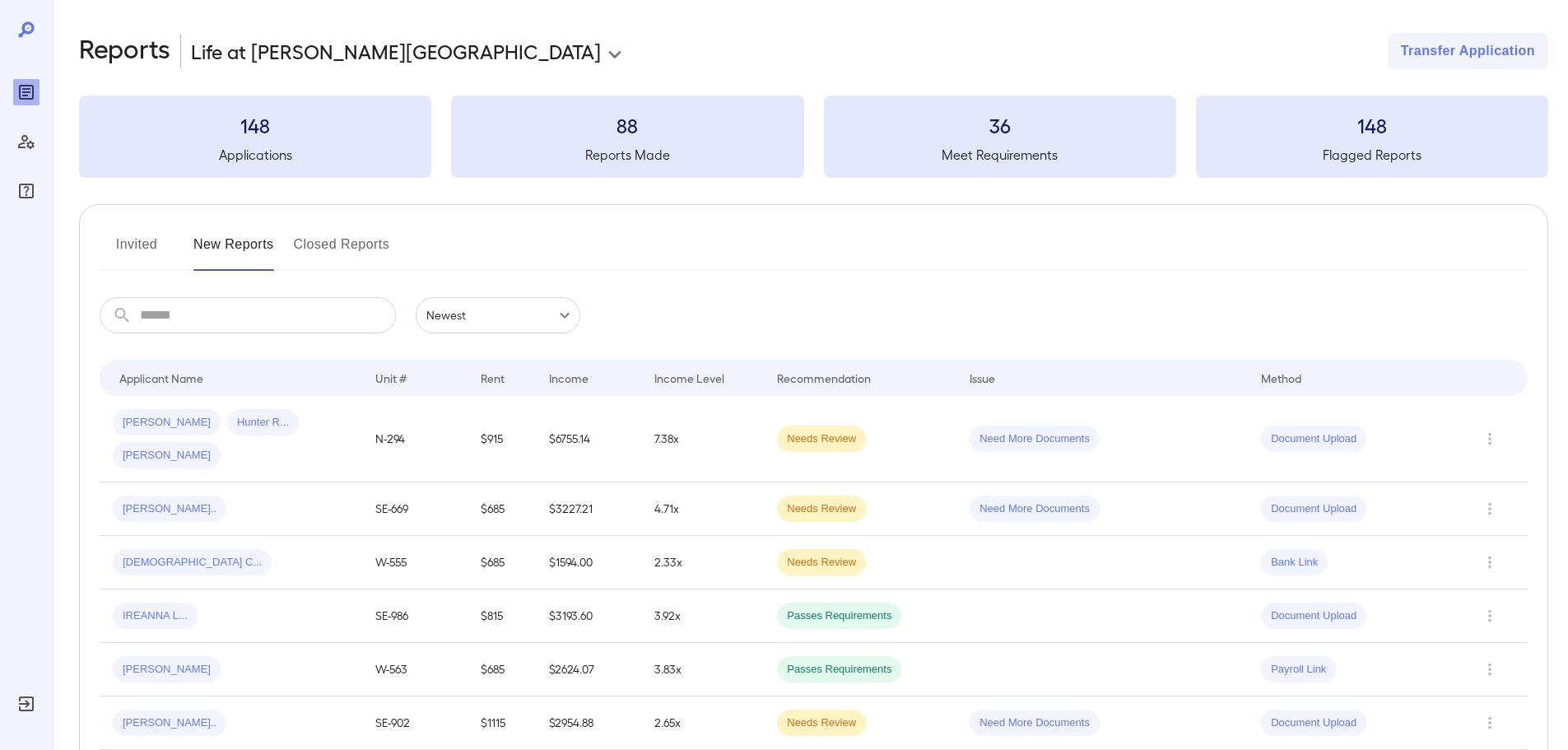
click at [29, 30] on icon at bounding box center [26, 29] width 20 height 20
click at [30, 30] on icon at bounding box center [26, 29] width 20 height 20
